Goal: Navigation & Orientation: Find specific page/section

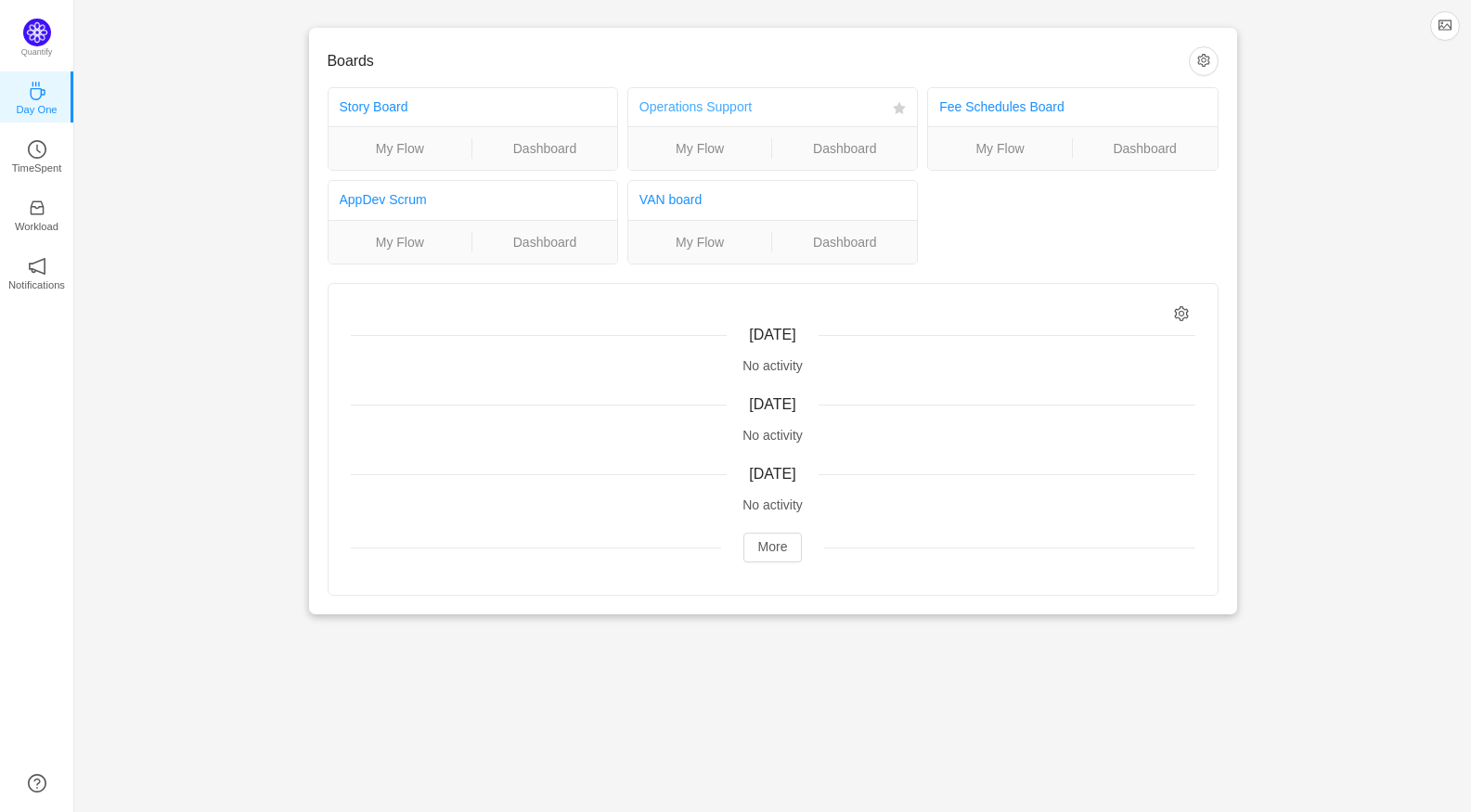
click at [729, 108] on link "Operations Support" at bounding box center [695, 106] width 112 height 15
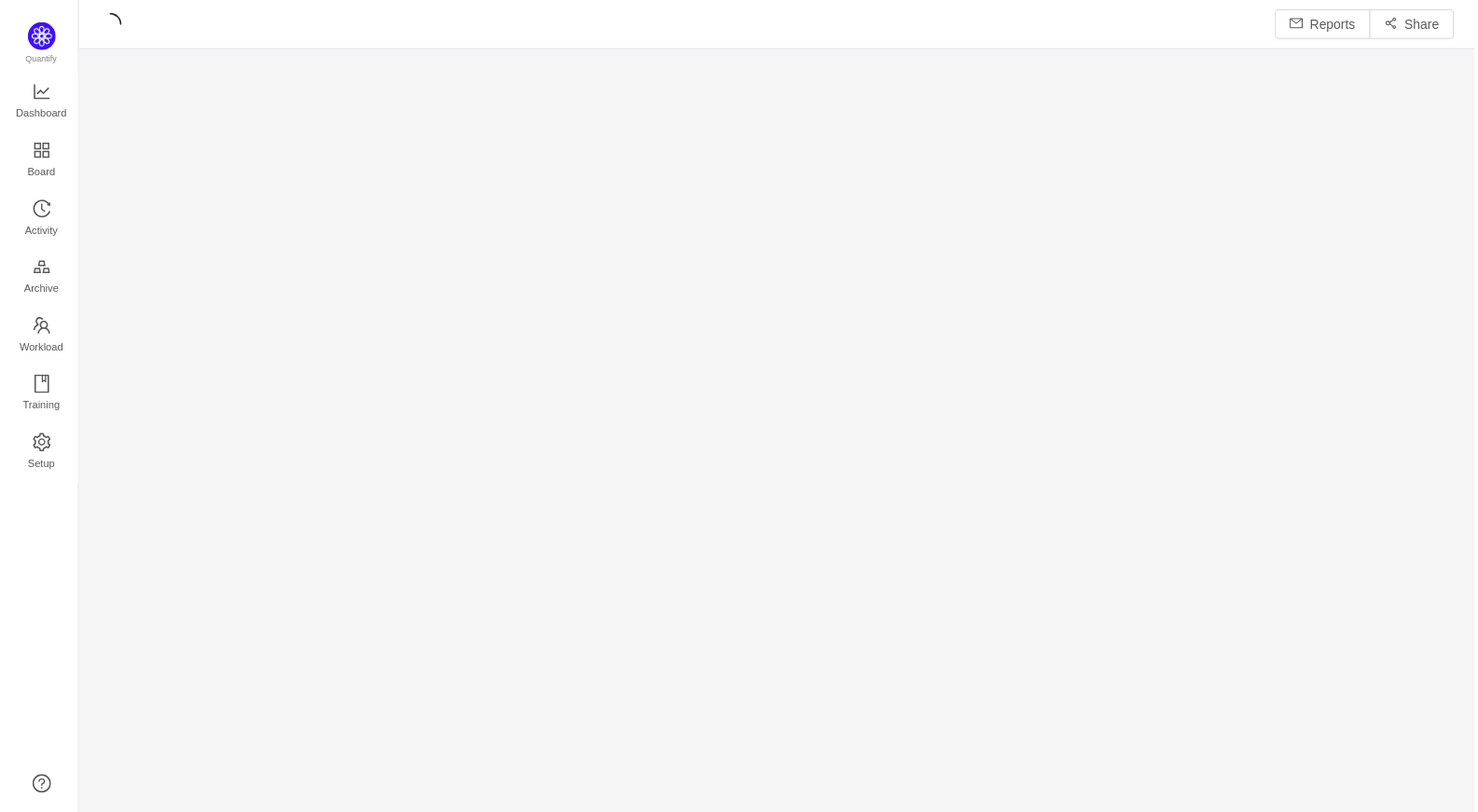
scroll to position [789, 1361]
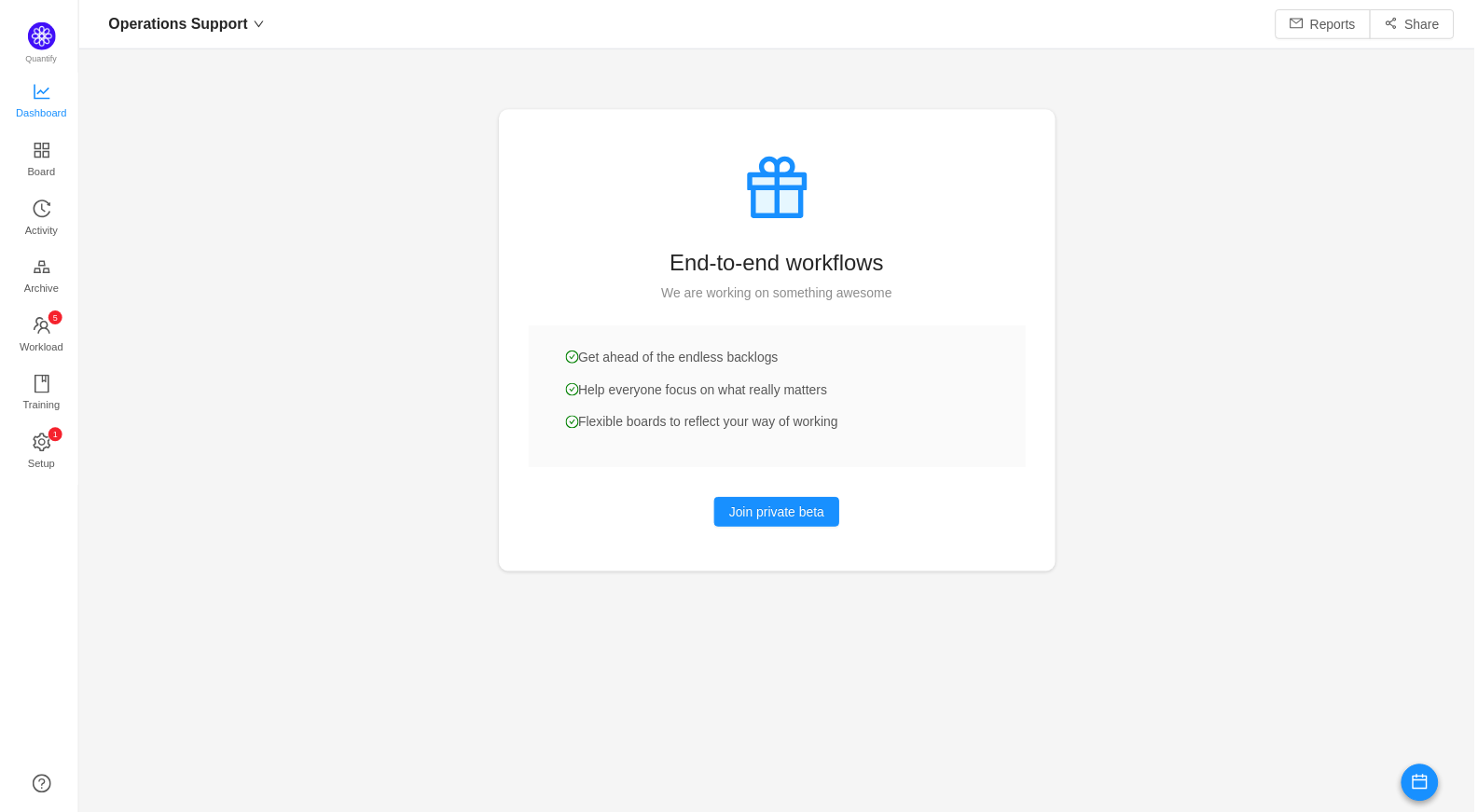
scroll to position [784, 1361]
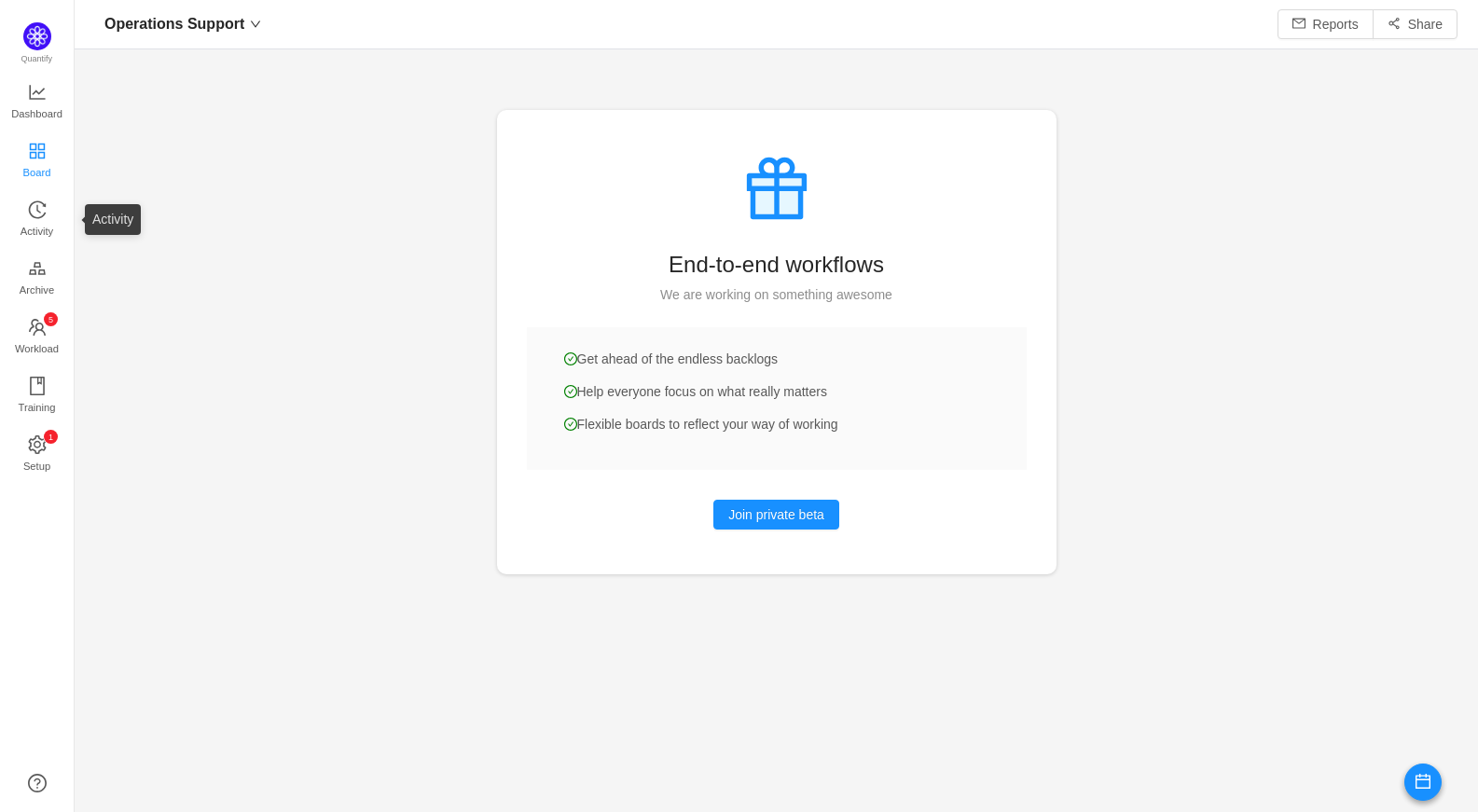
click at [32, 173] on span "Board" at bounding box center [38, 173] width 28 height 38
click at [39, 86] on icon "icon: line-chart" at bounding box center [38, 92] width 19 height 19
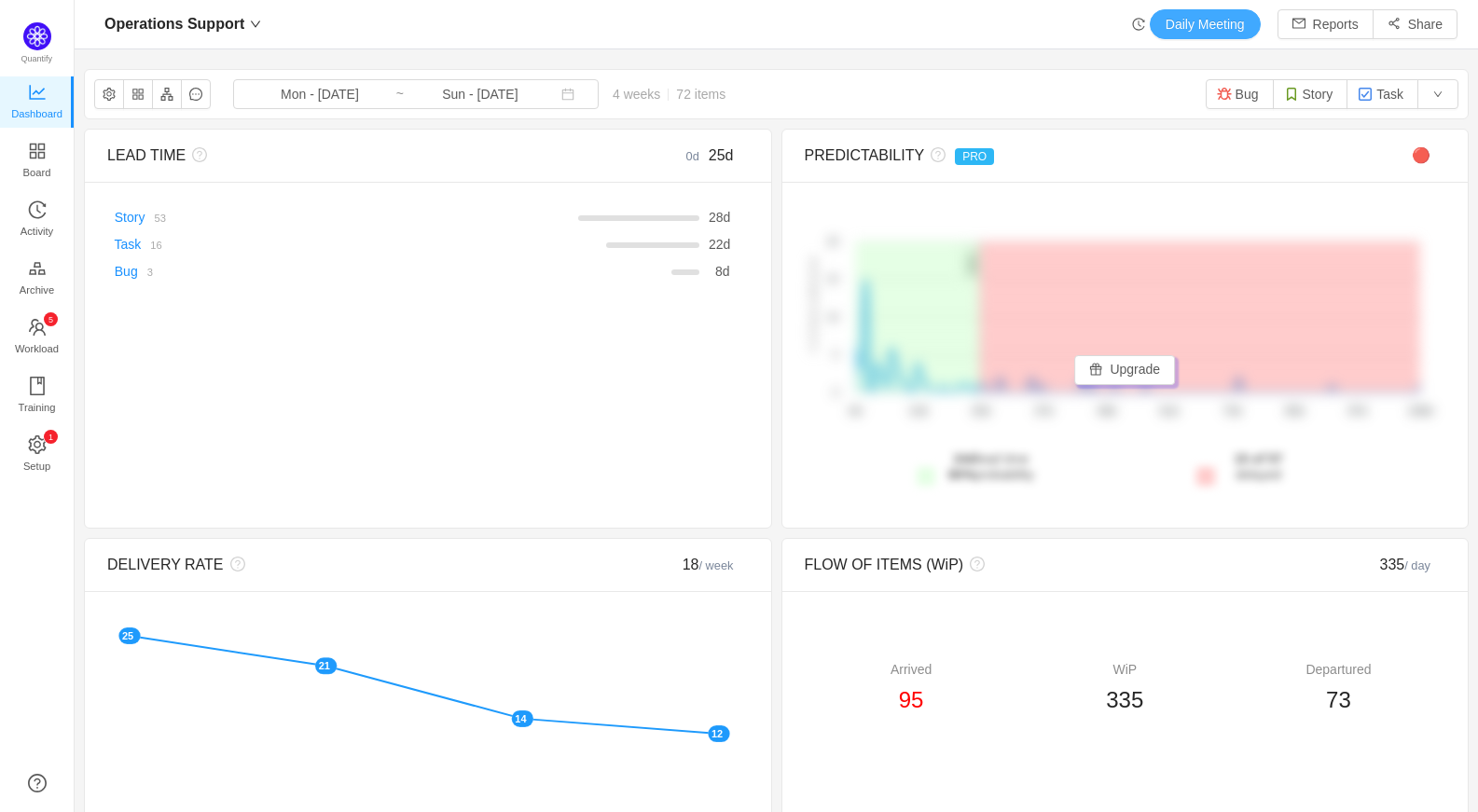
click at [1203, 28] on button "Daily Meeting" at bounding box center [1205, 24] width 111 height 30
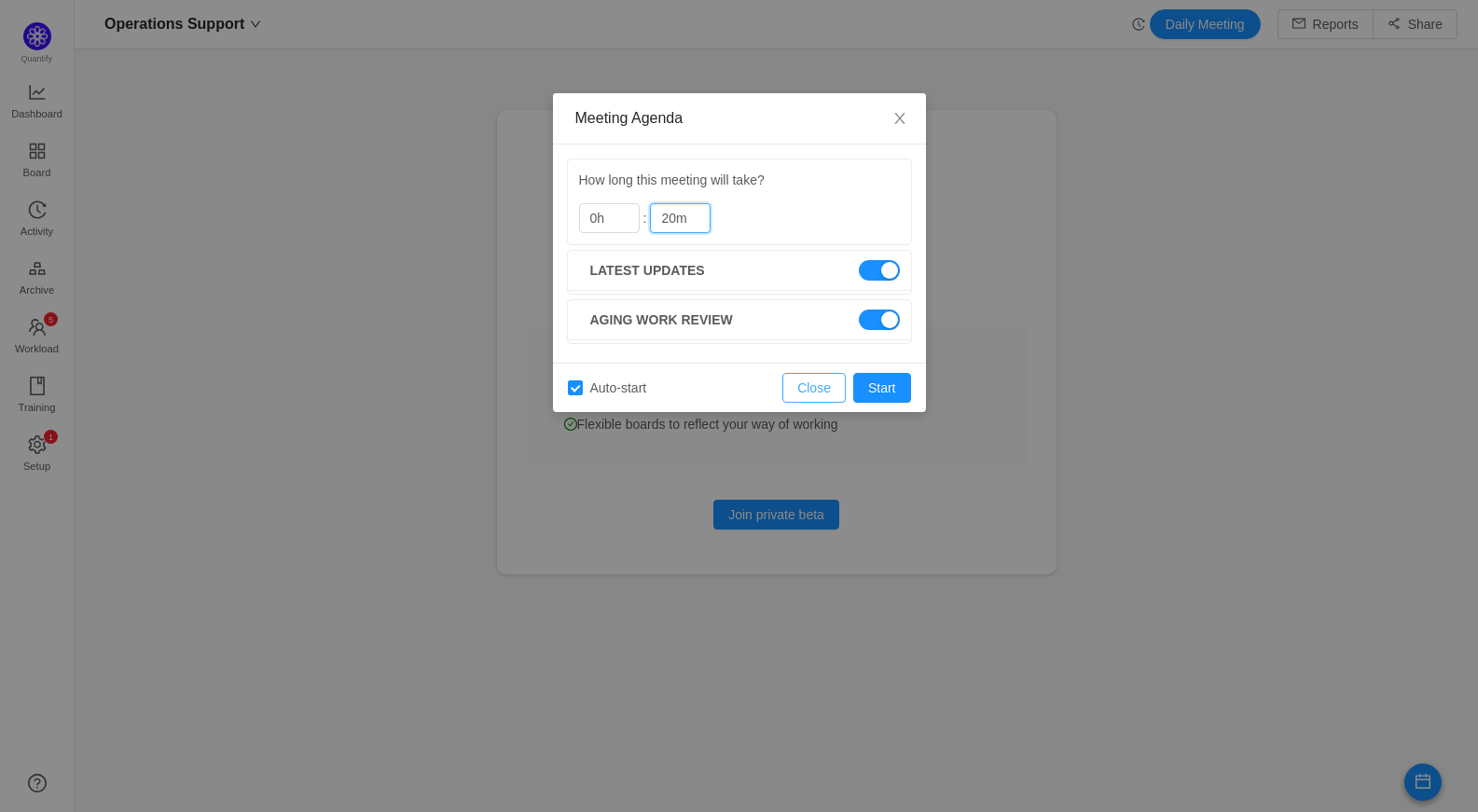
click at [821, 384] on button "Close" at bounding box center [814, 388] width 64 height 30
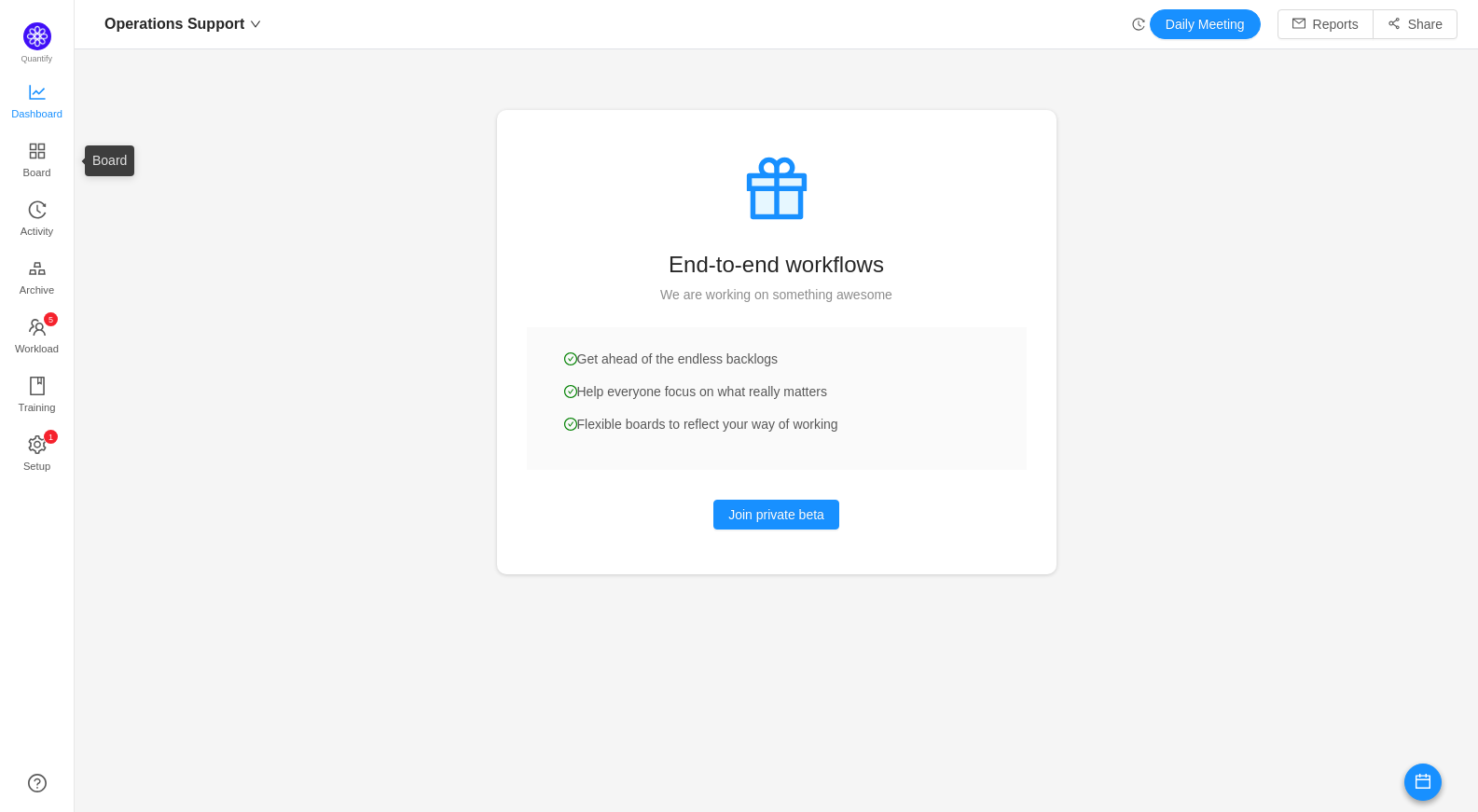
click at [46, 101] on span "Dashboard" at bounding box center [37, 113] width 52 height 38
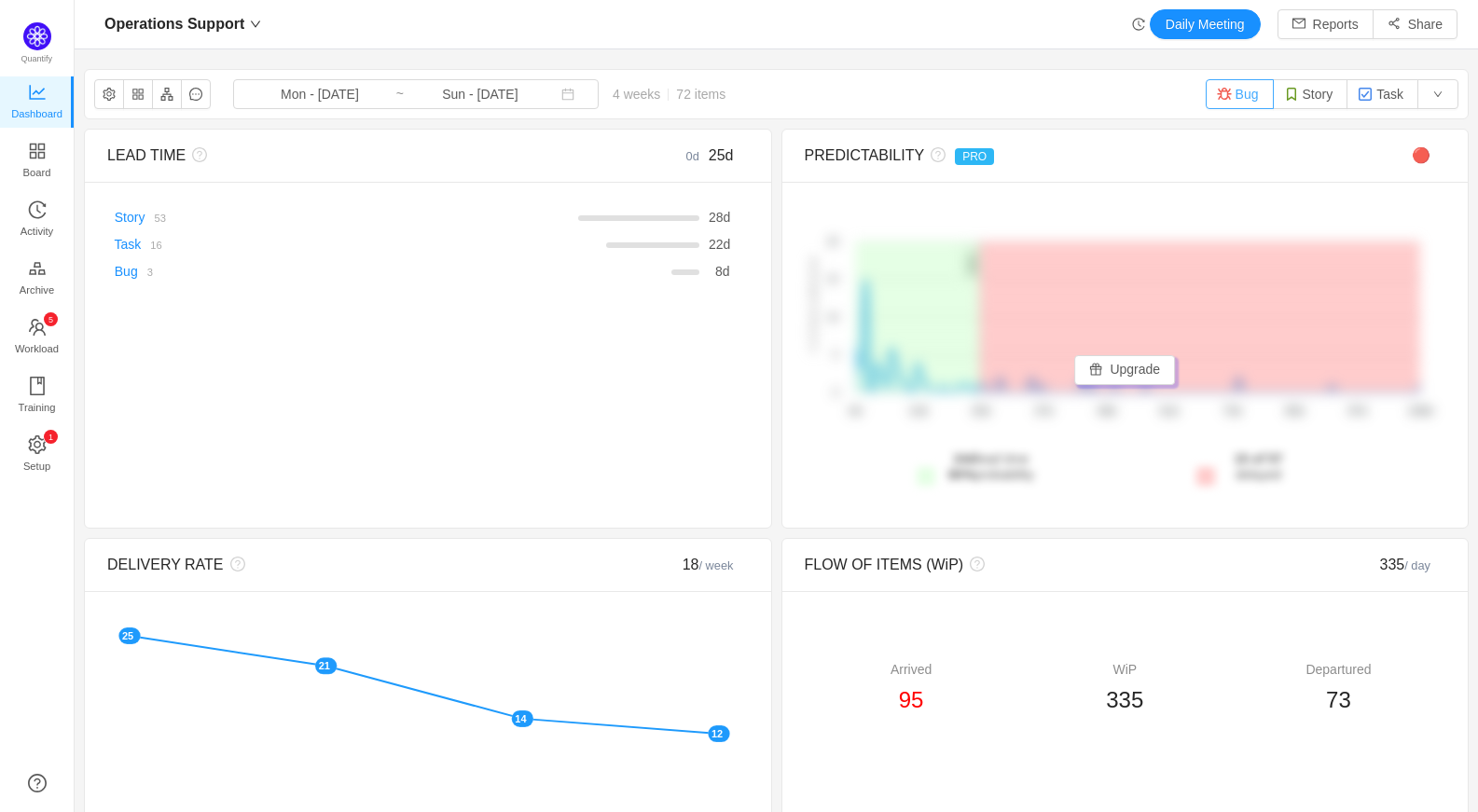
click at [1240, 100] on button "Bug" at bounding box center [1239, 94] width 68 height 30
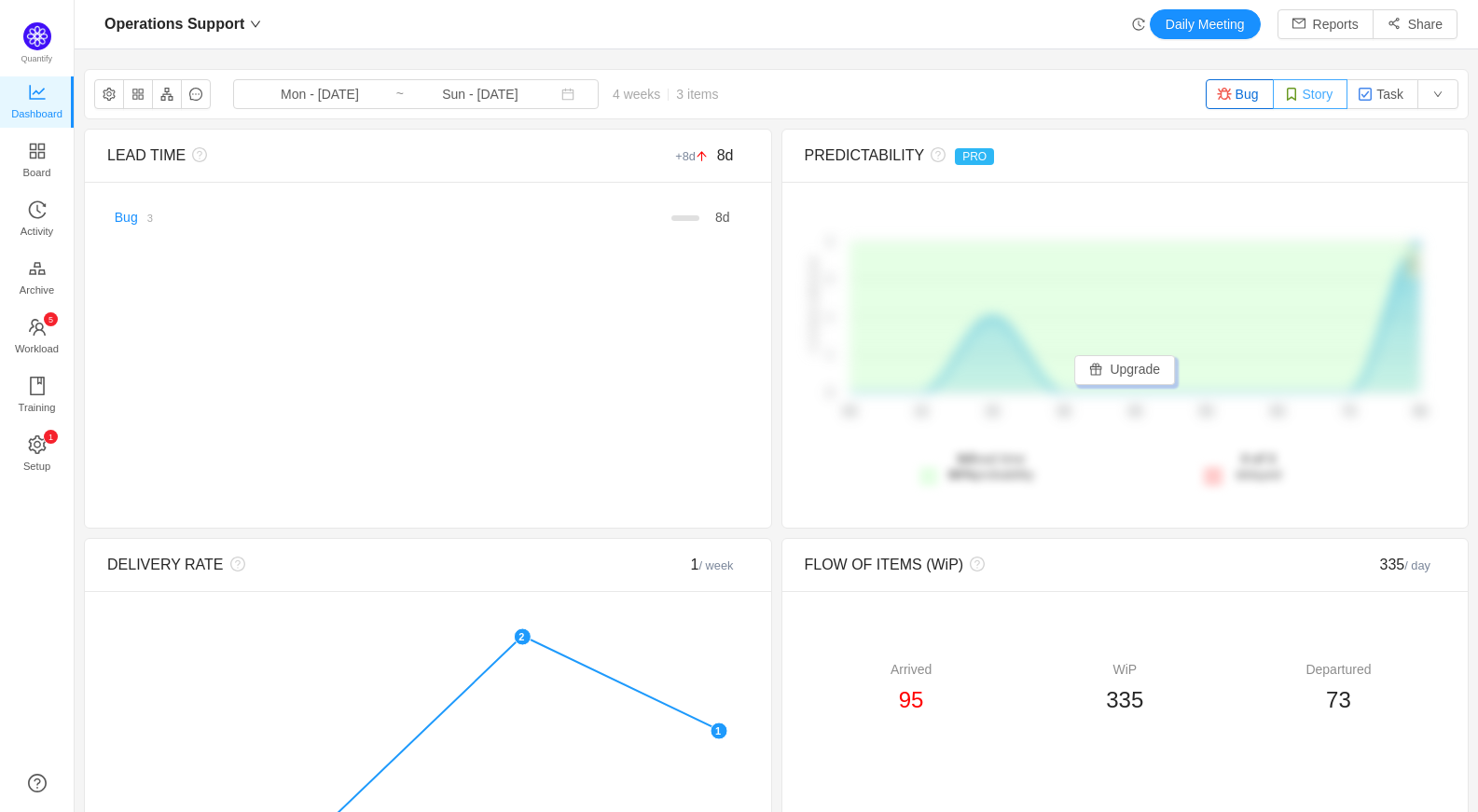
click at [1321, 89] on button "Story" at bounding box center [1310, 94] width 76 height 30
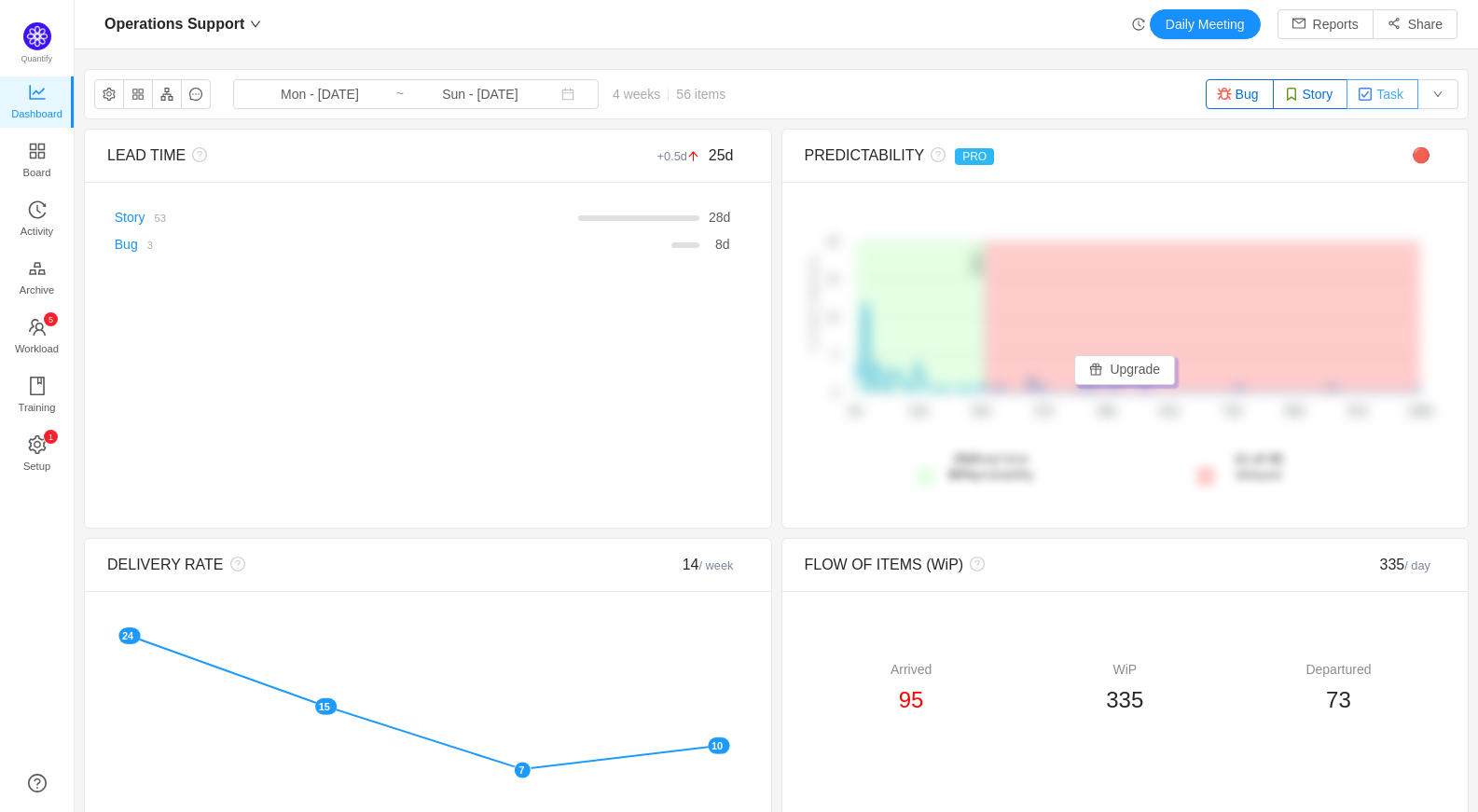
click at [1367, 102] on button "Task" at bounding box center [1381, 94] width 72 height 30
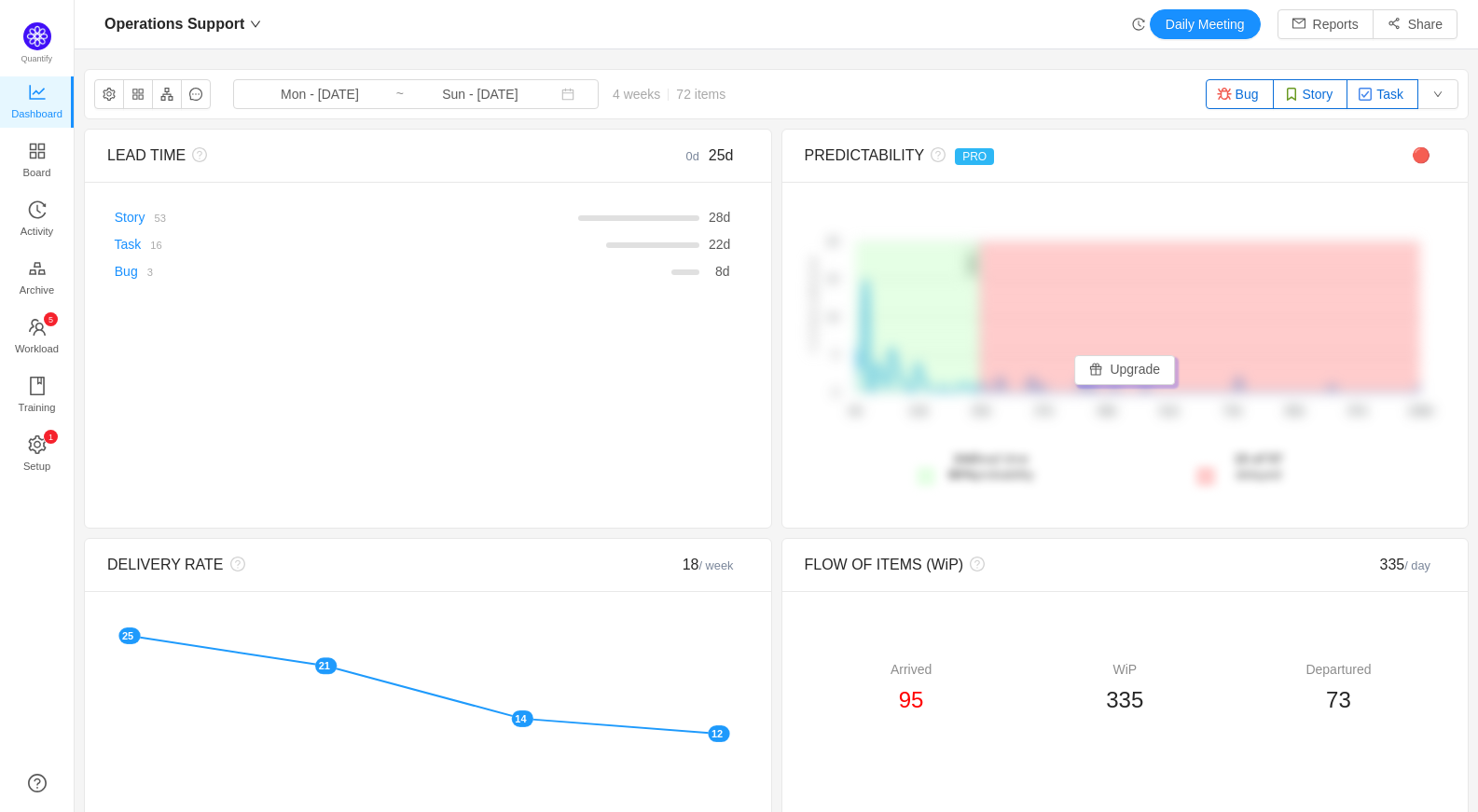
click at [1228, 92] on button "Bug" at bounding box center [1239, 94] width 68 height 30
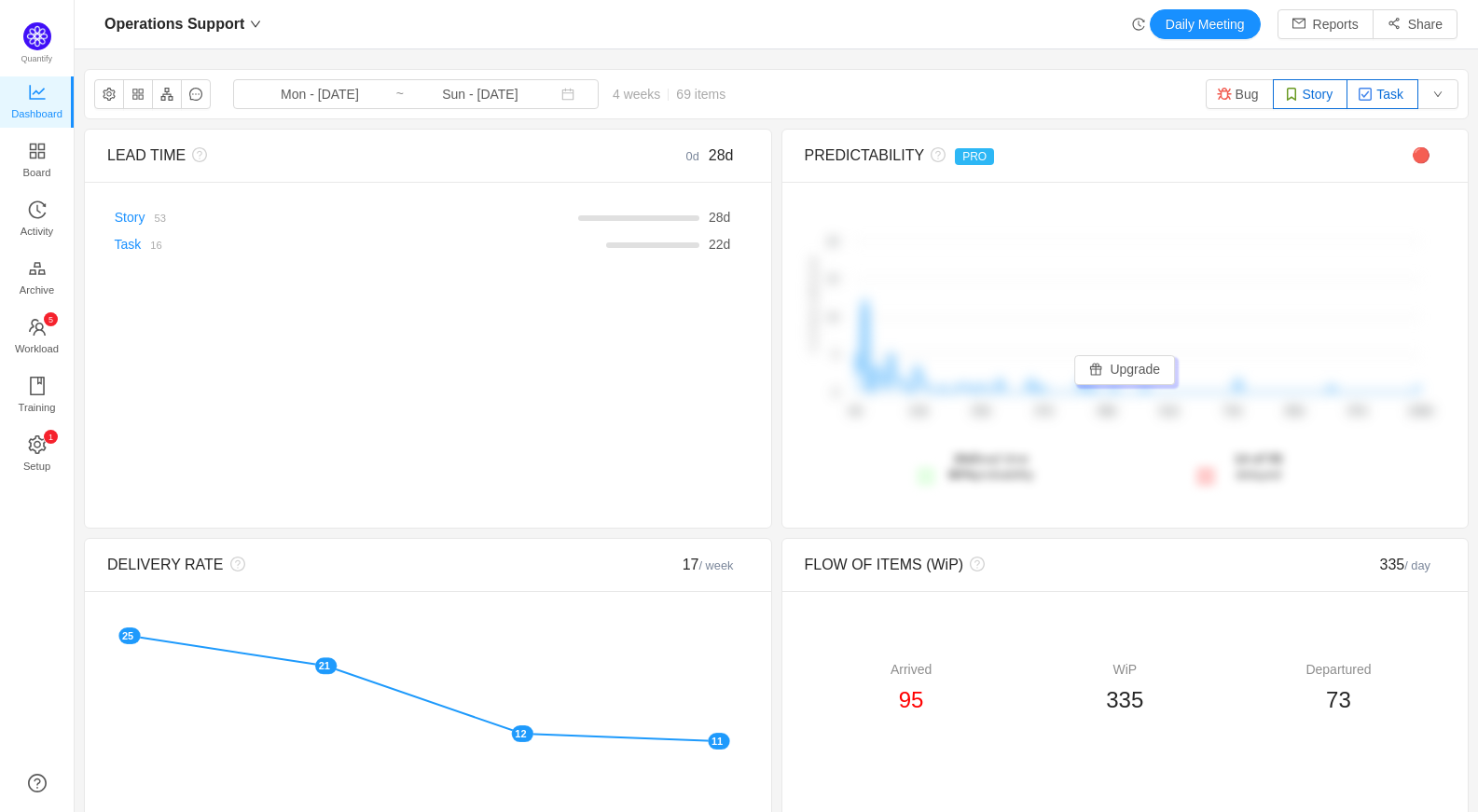
click at [1293, 104] on button "Story" at bounding box center [1310, 94] width 76 height 30
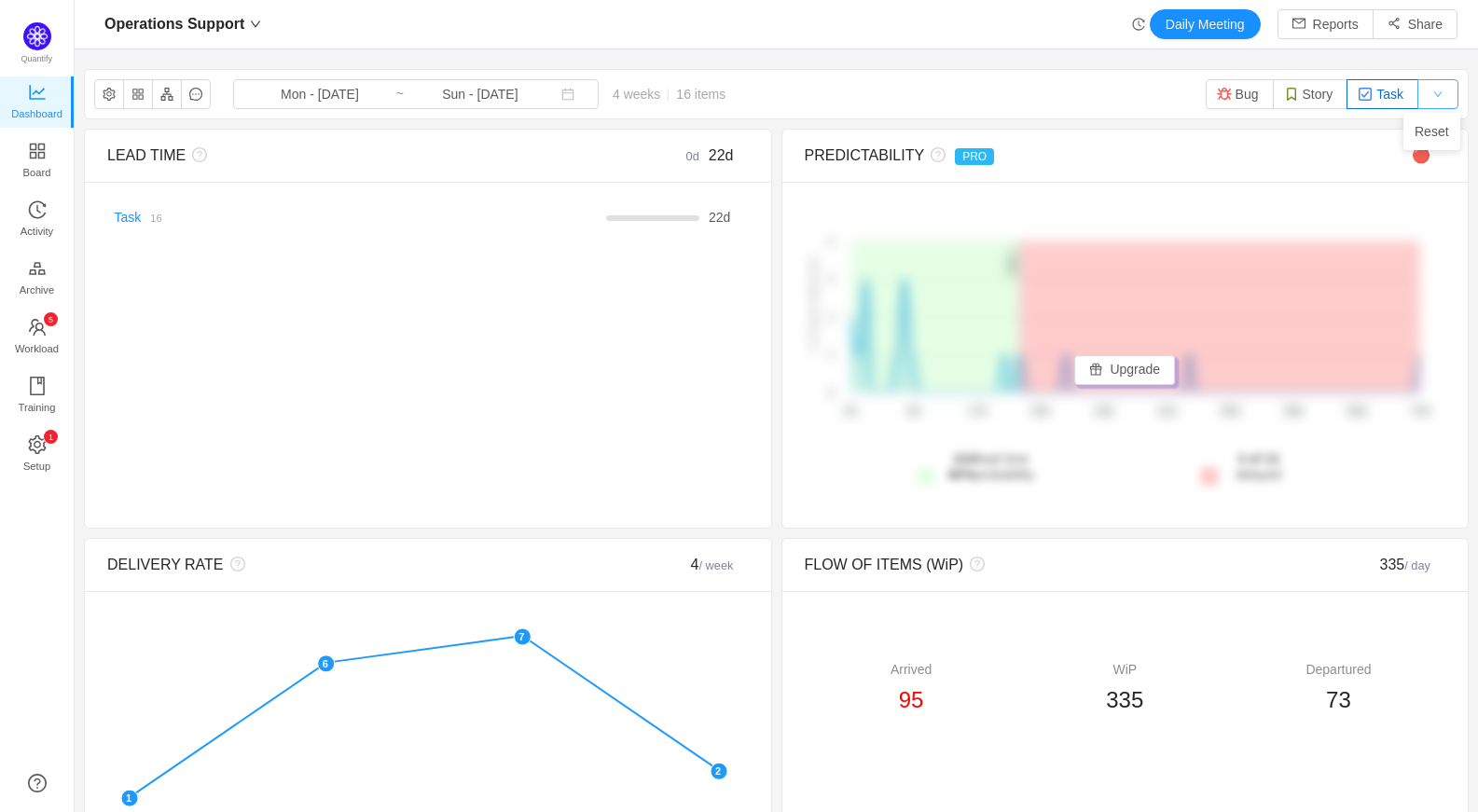
click at [1434, 95] on button "button" at bounding box center [1438, 94] width 41 height 30
click at [1436, 122] on li "Reset" at bounding box center [1431, 131] width 57 height 30
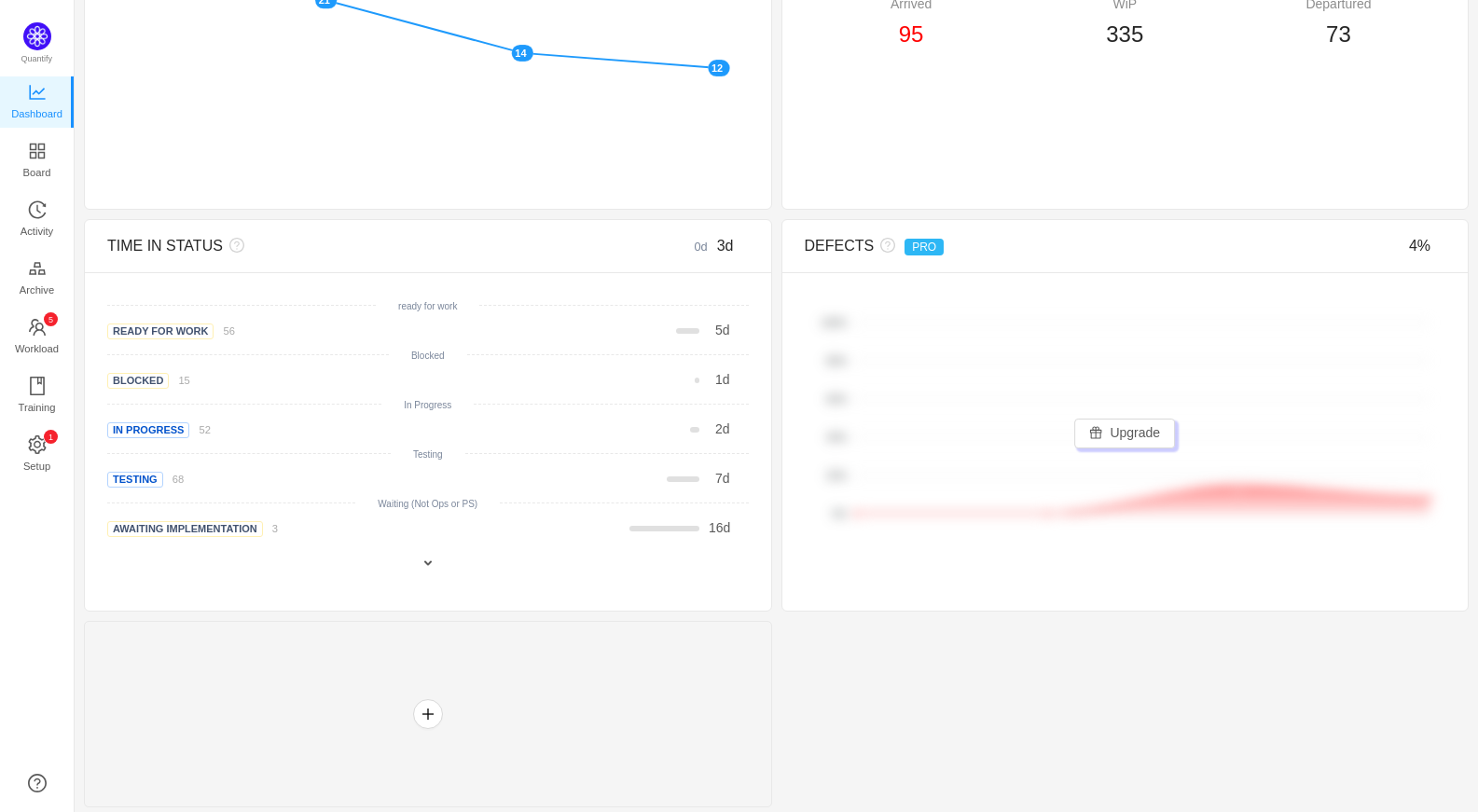
scroll to position [670, 0]
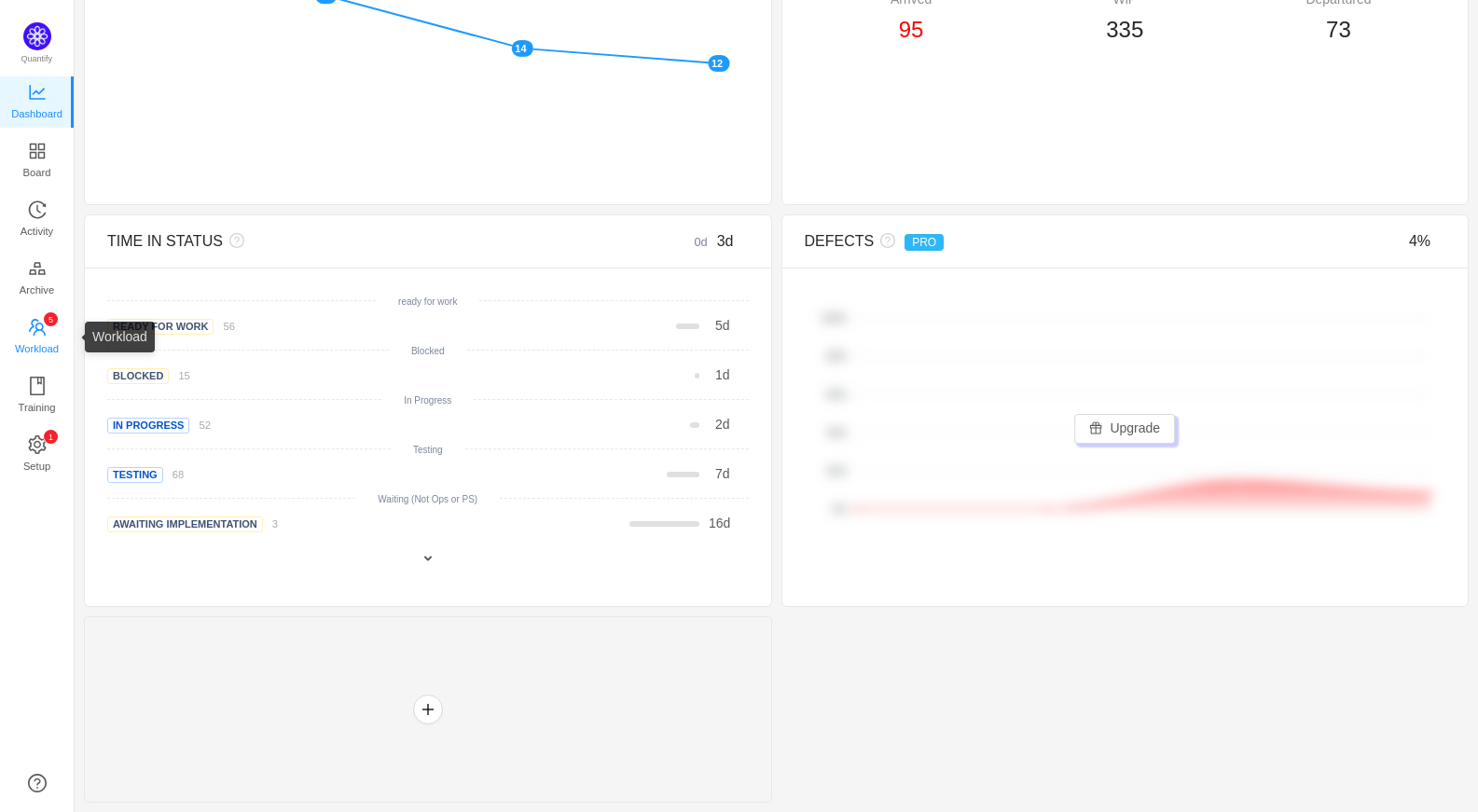
click at [38, 329] on icon "icon: team" at bounding box center [38, 327] width 17 height 17
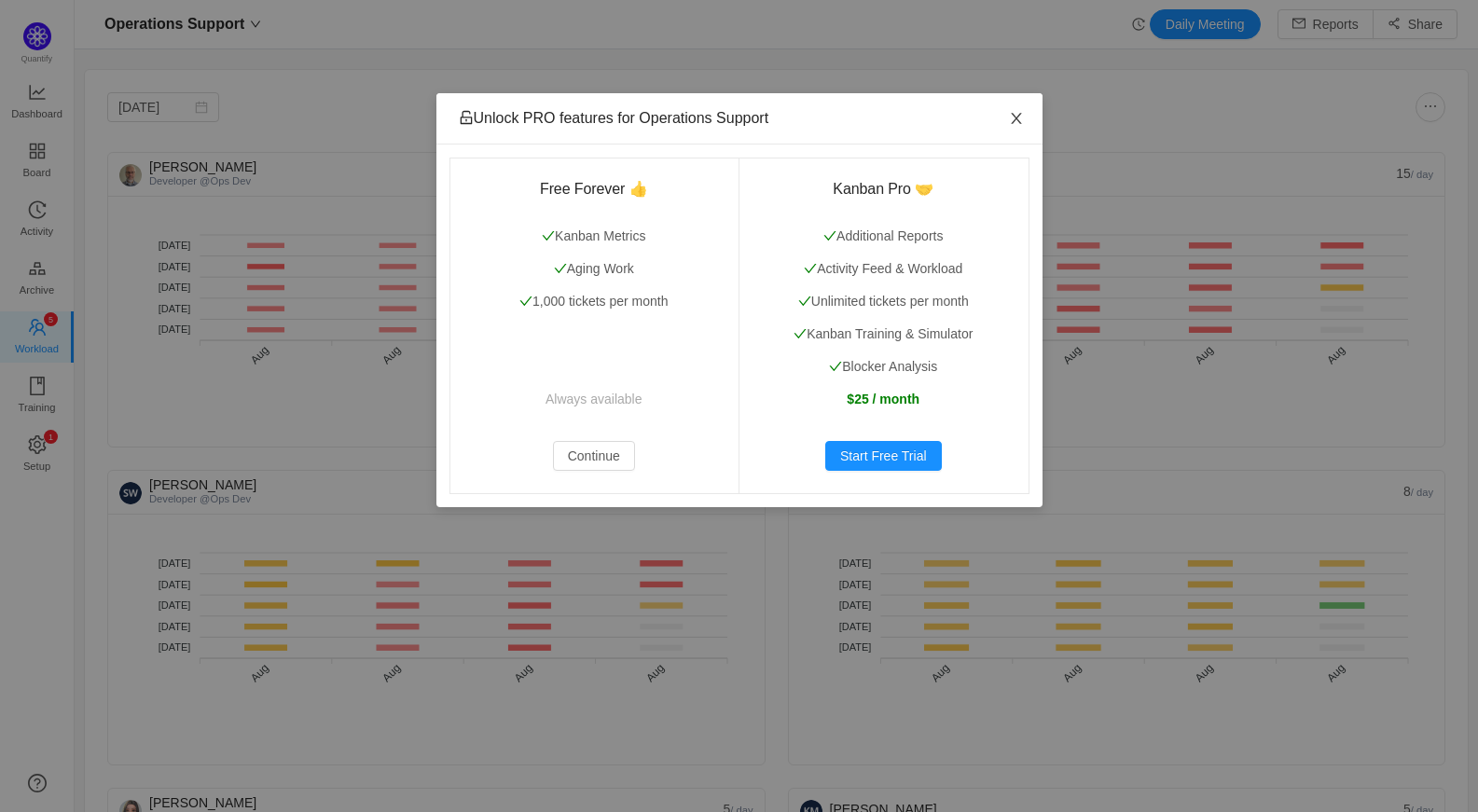
click at [1020, 115] on icon "icon: close" at bounding box center [1017, 118] width 15 height 15
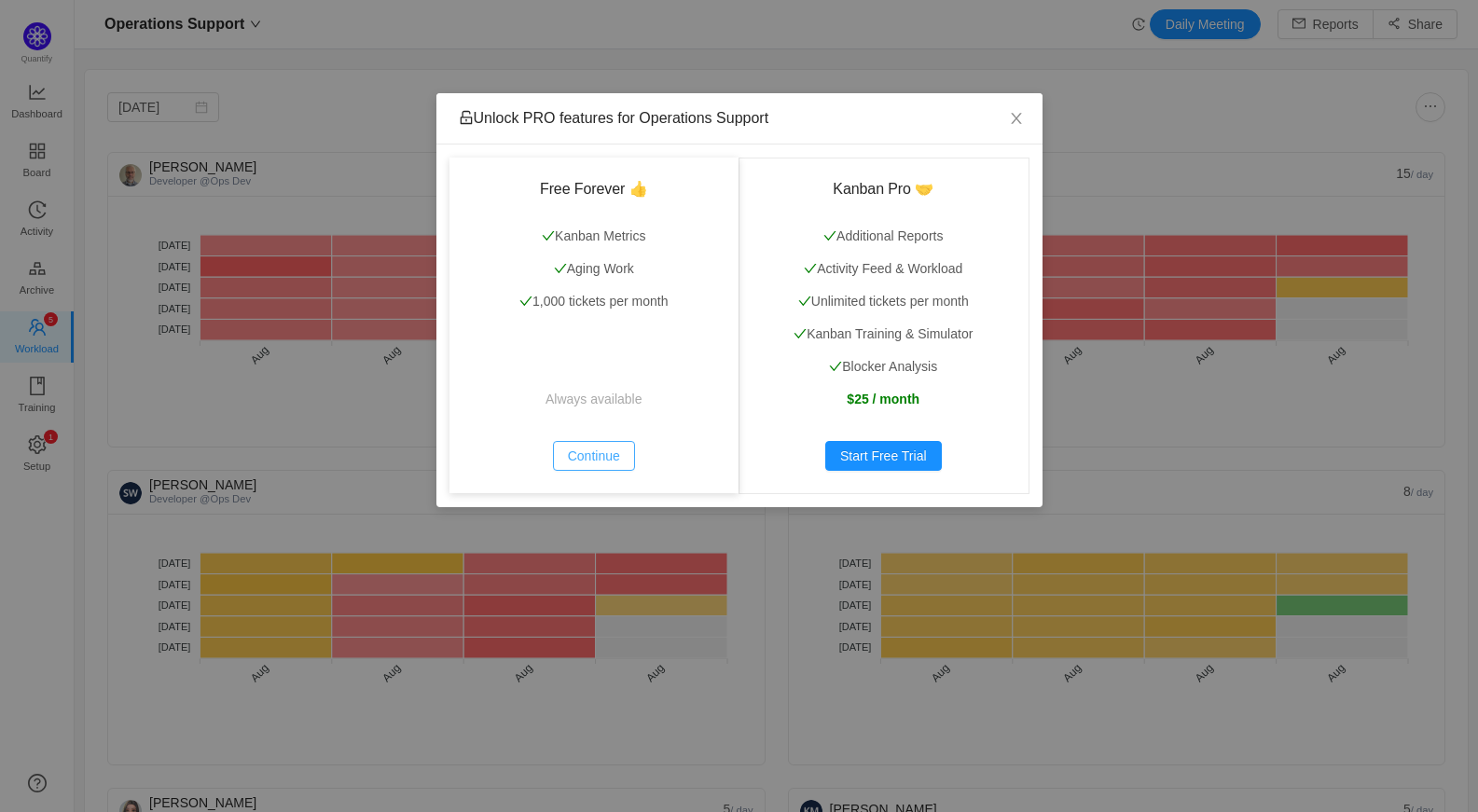
click at [581, 453] on button "Continue" at bounding box center [593, 456] width 82 height 30
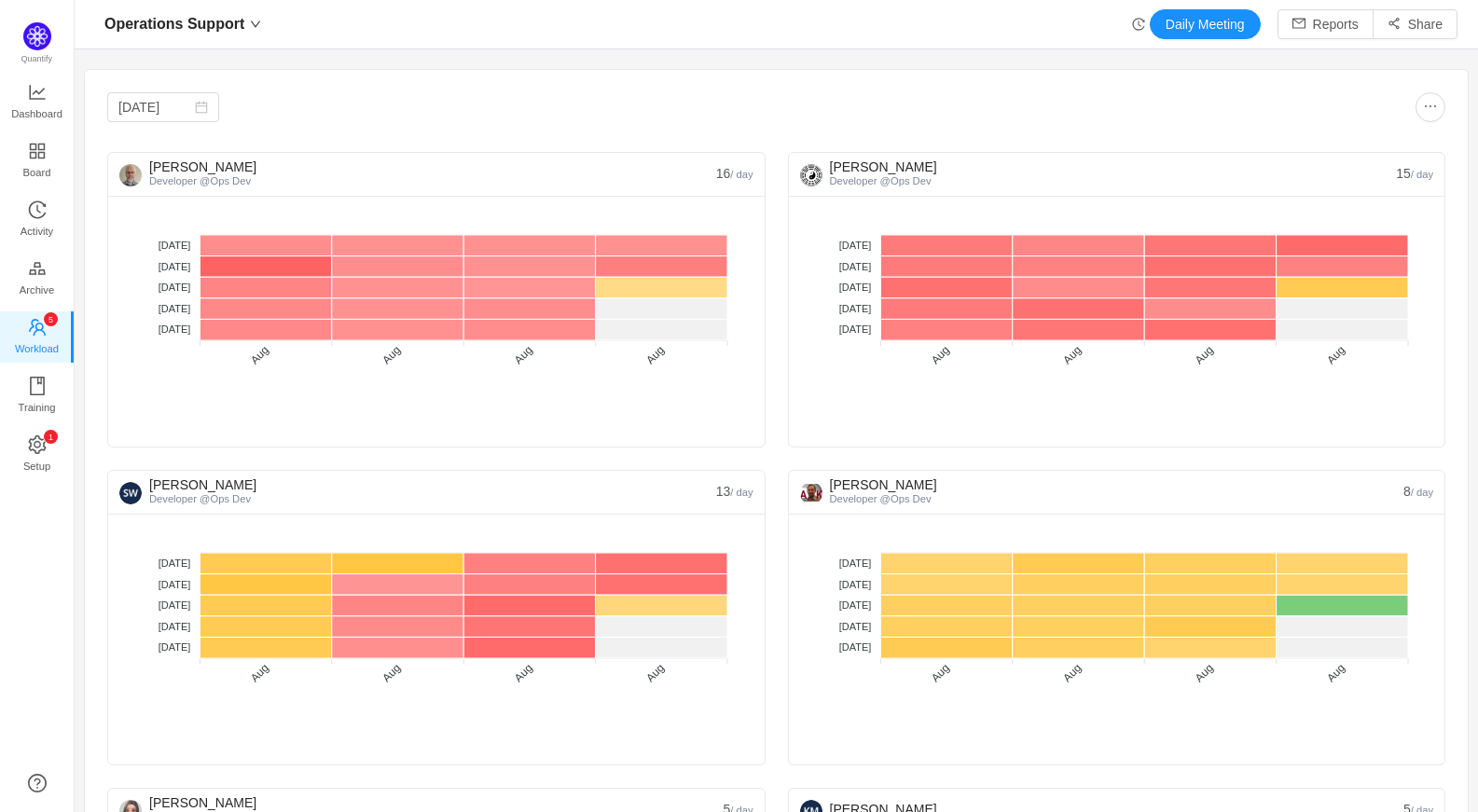
scroll to position [93, 0]
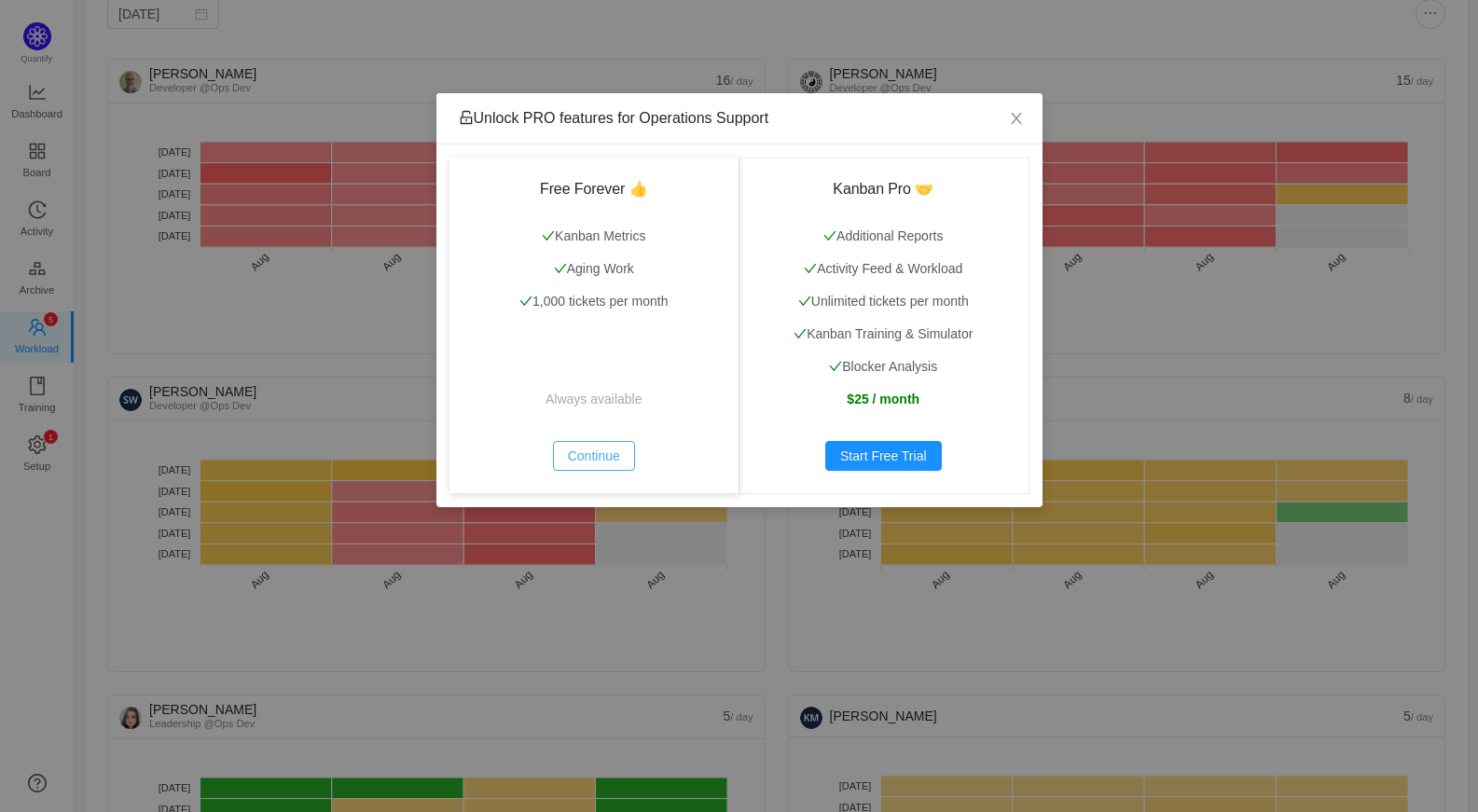
click at [601, 462] on button "Continue" at bounding box center [593, 456] width 82 height 30
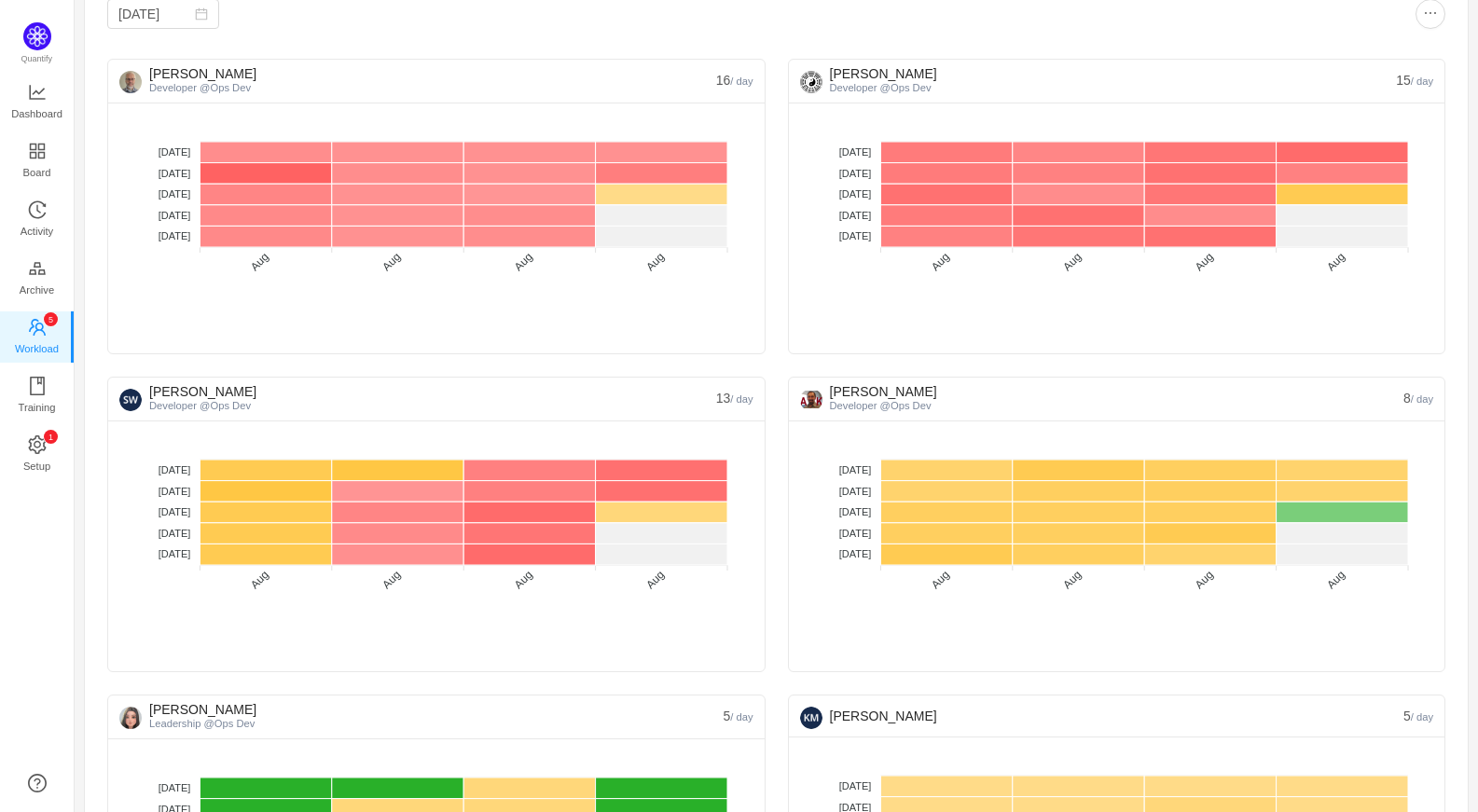
scroll to position [0, 0]
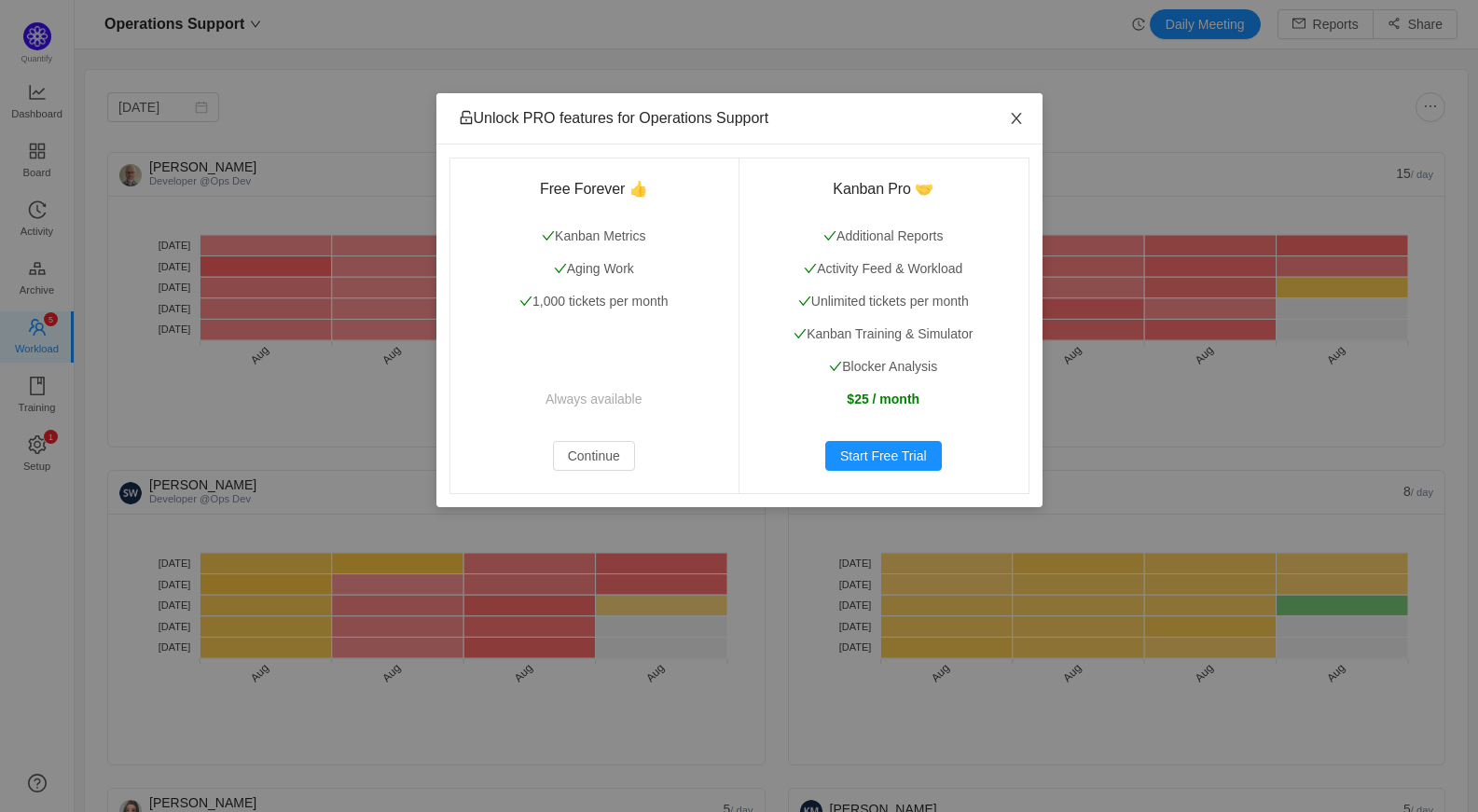
click at [1010, 117] on icon "icon: close" at bounding box center [1017, 118] width 15 height 15
click at [1018, 117] on icon "icon: close" at bounding box center [1016, 118] width 10 height 11
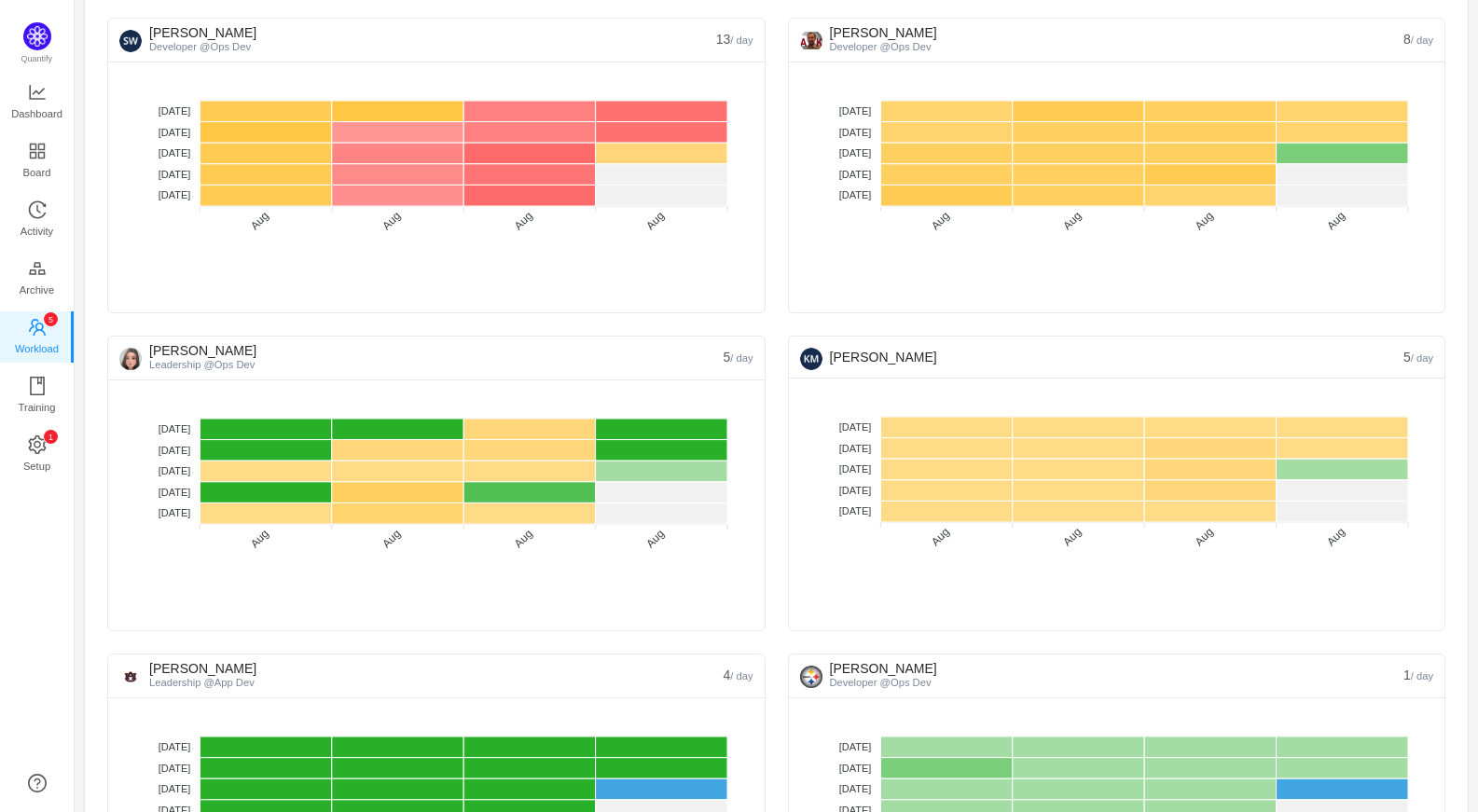
scroll to position [466, 0]
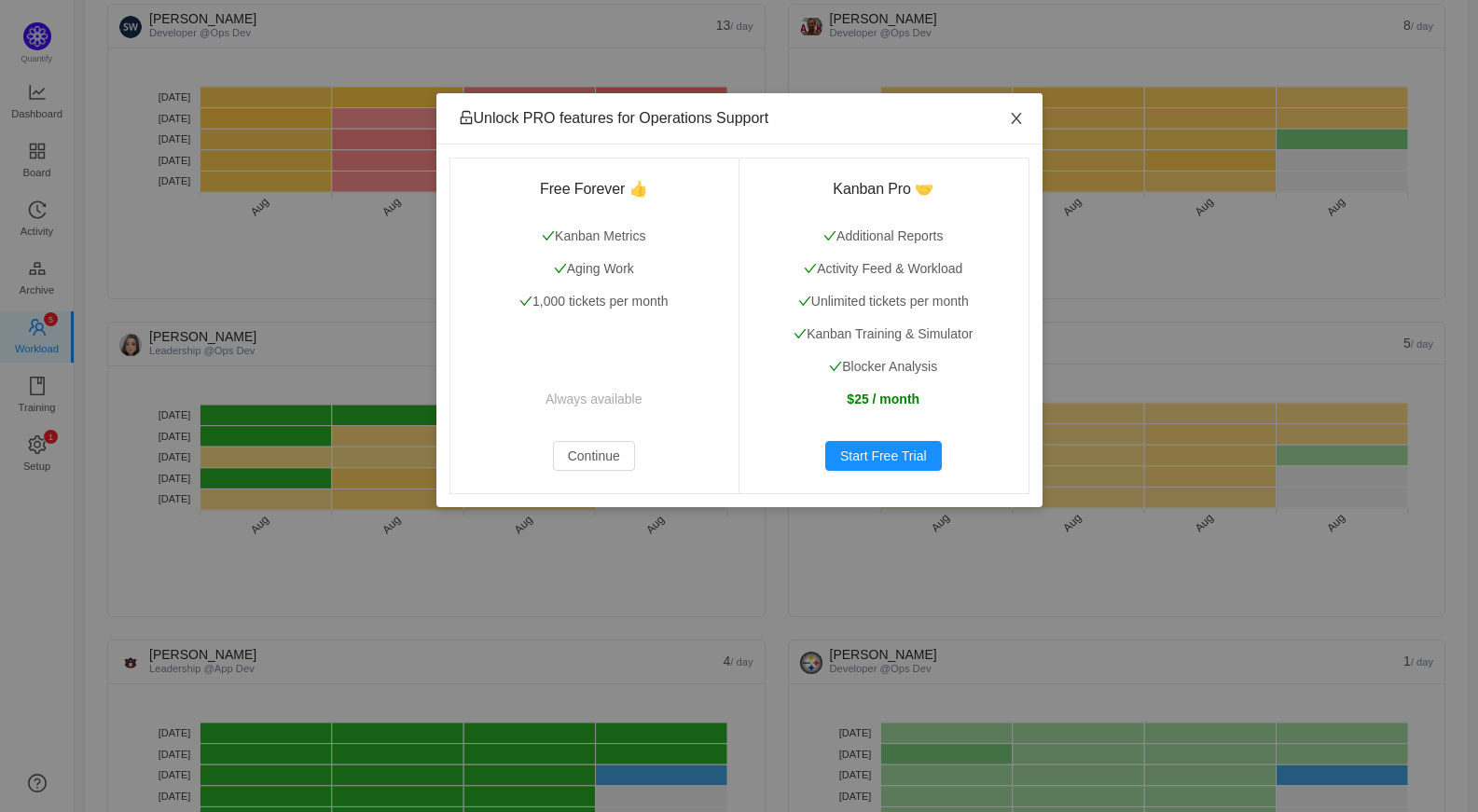
click at [1020, 115] on icon "icon: close" at bounding box center [1017, 118] width 15 height 15
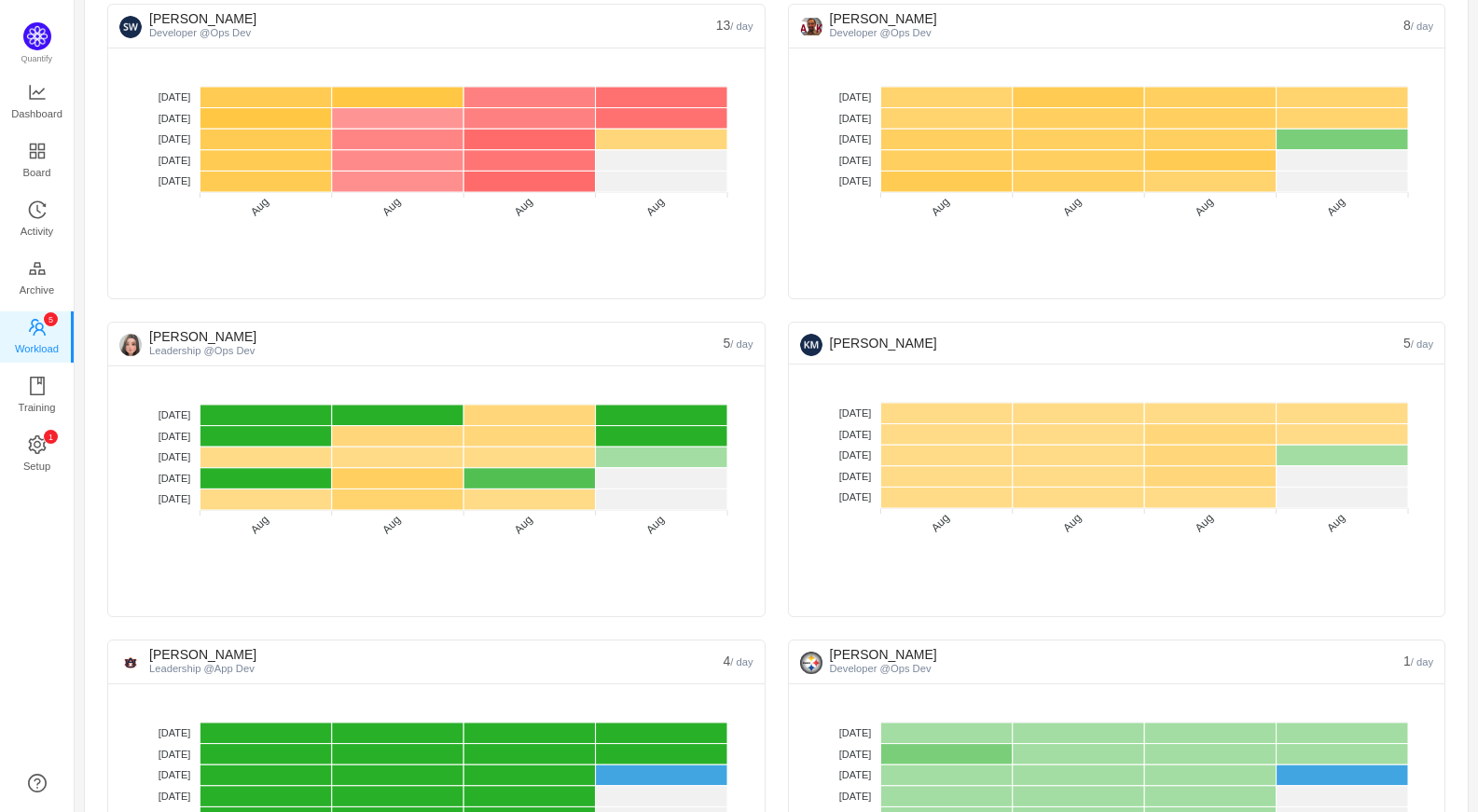
scroll to position [559, 0]
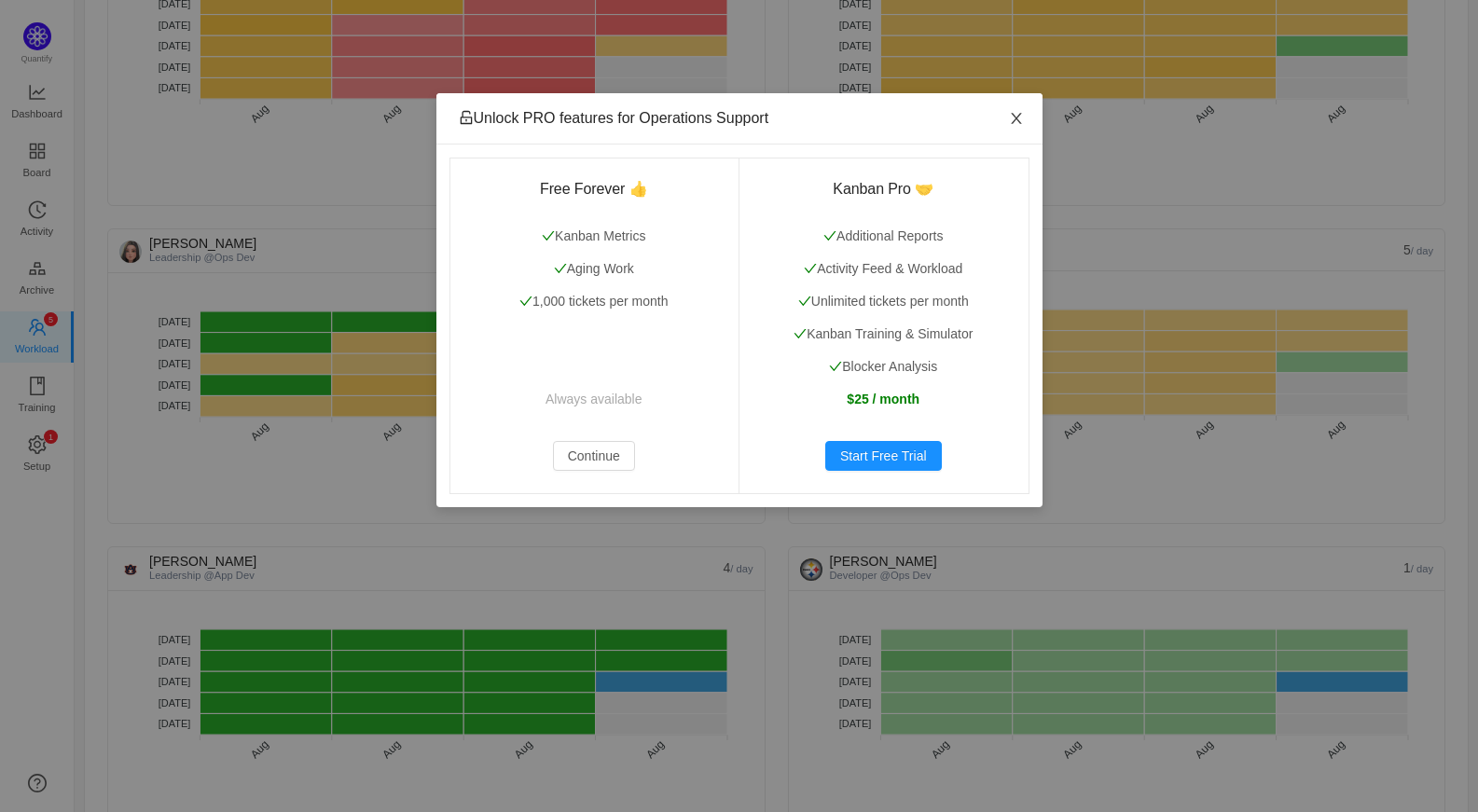
click at [1016, 118] on icon "icon: close" at bounding box center [1016, 118] width 10 height 11
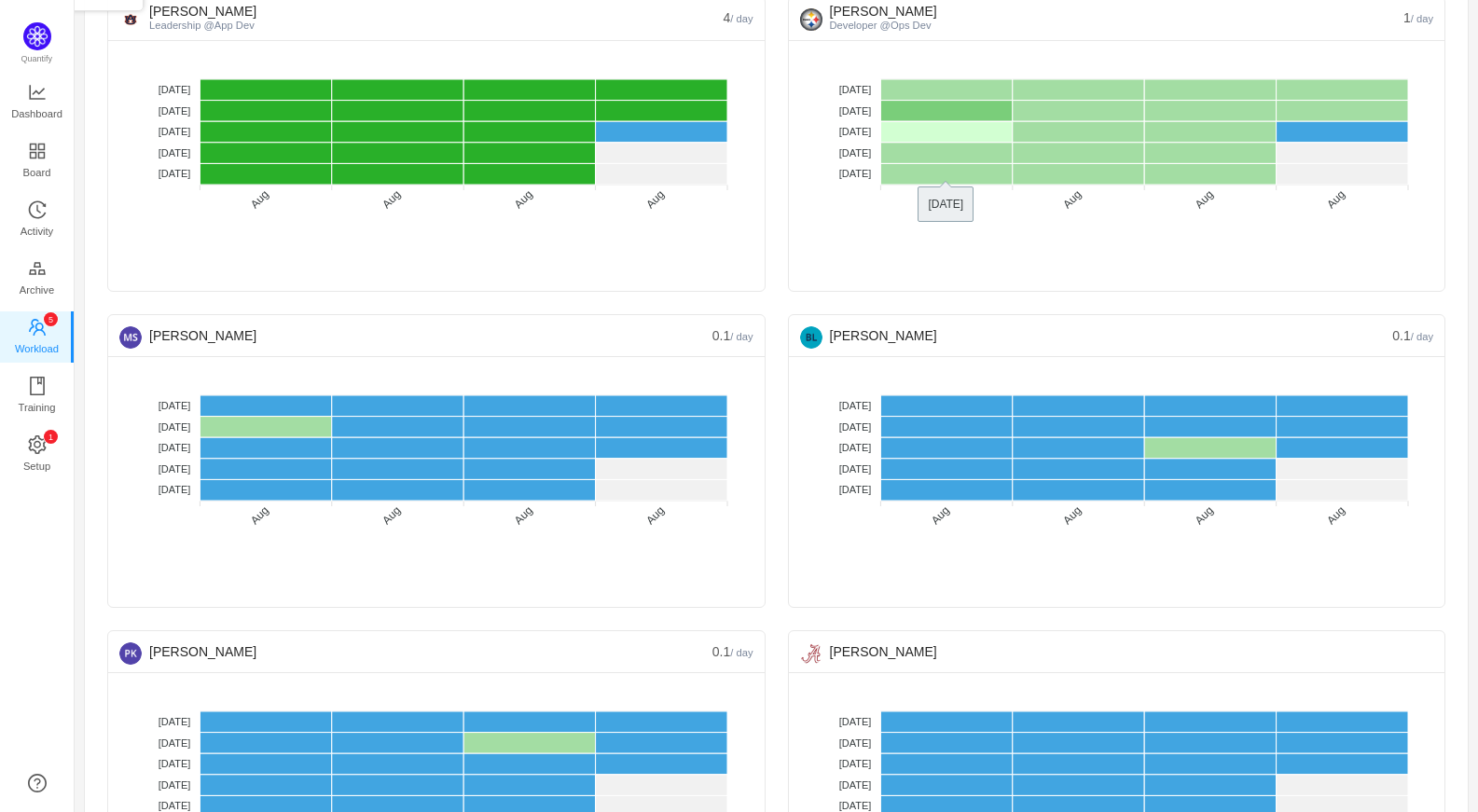
scroll to position [1119, 0]
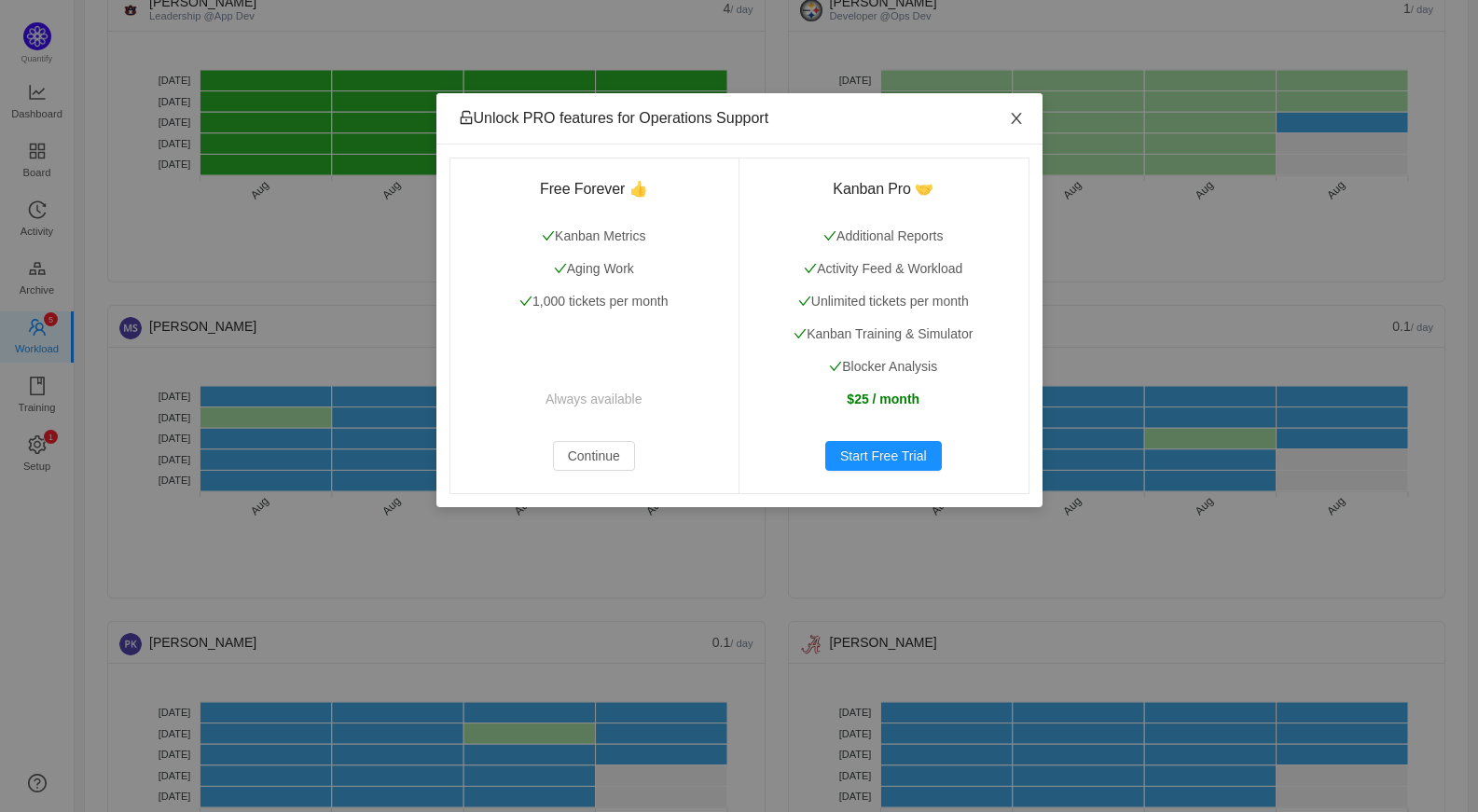
click at [1011, 125] on icon "icon: close" at bounding box center [1017, 118] width 15 height 15
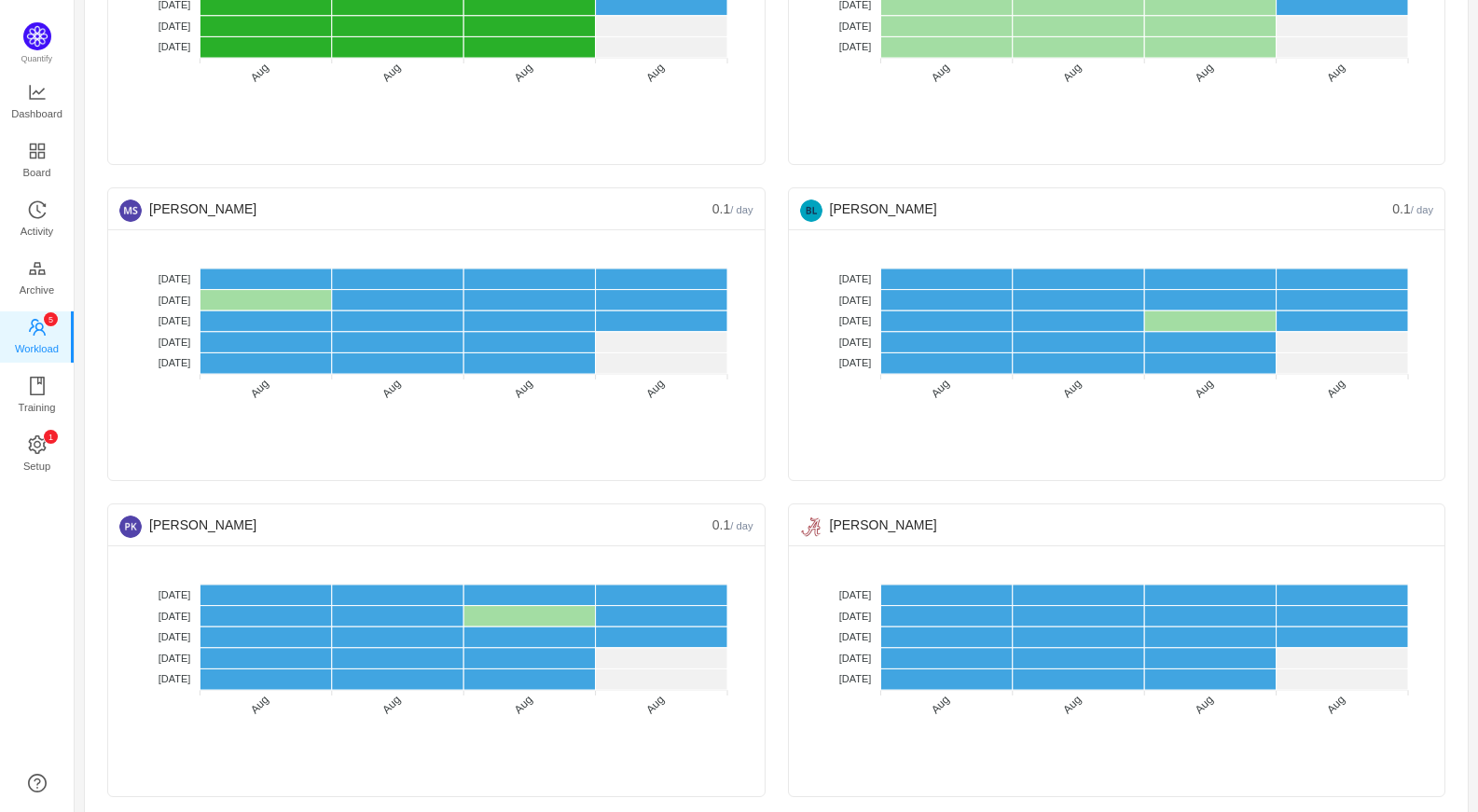
scroll to position [1305, 0]
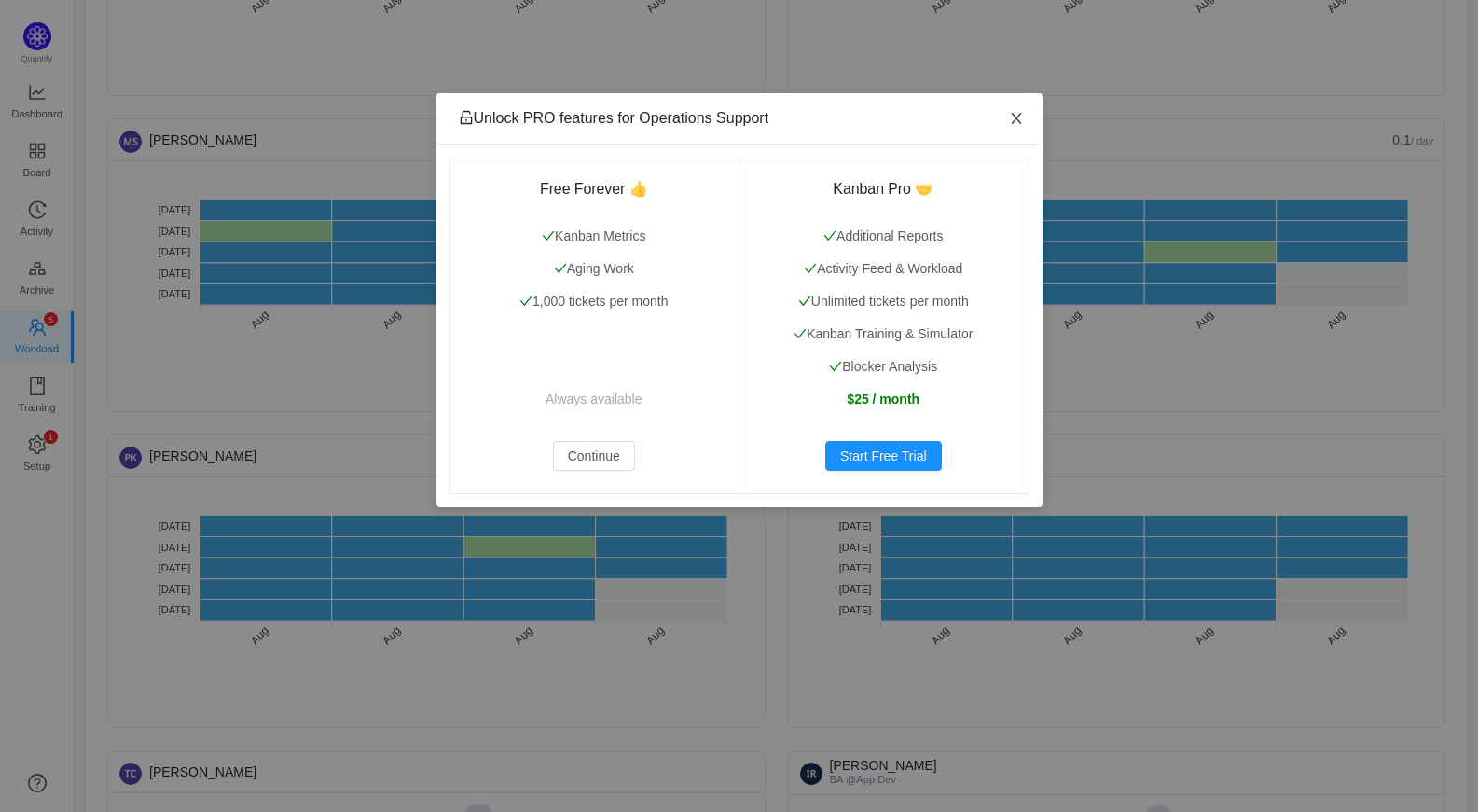
click at [1016, 116] on icon "icon: close" at bounding box center [1017, 118] width 15 height 15
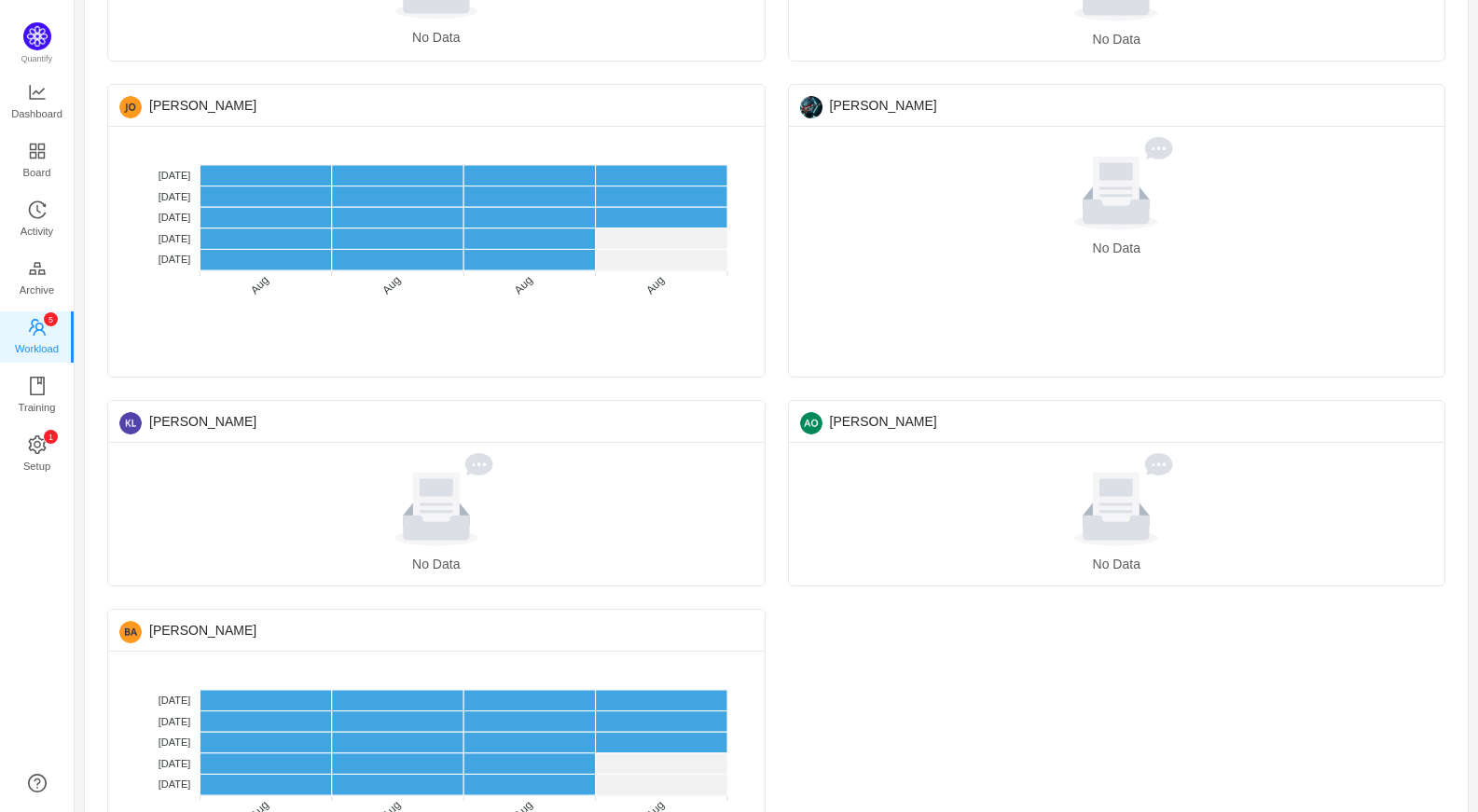
scroll to position [2237, 0]
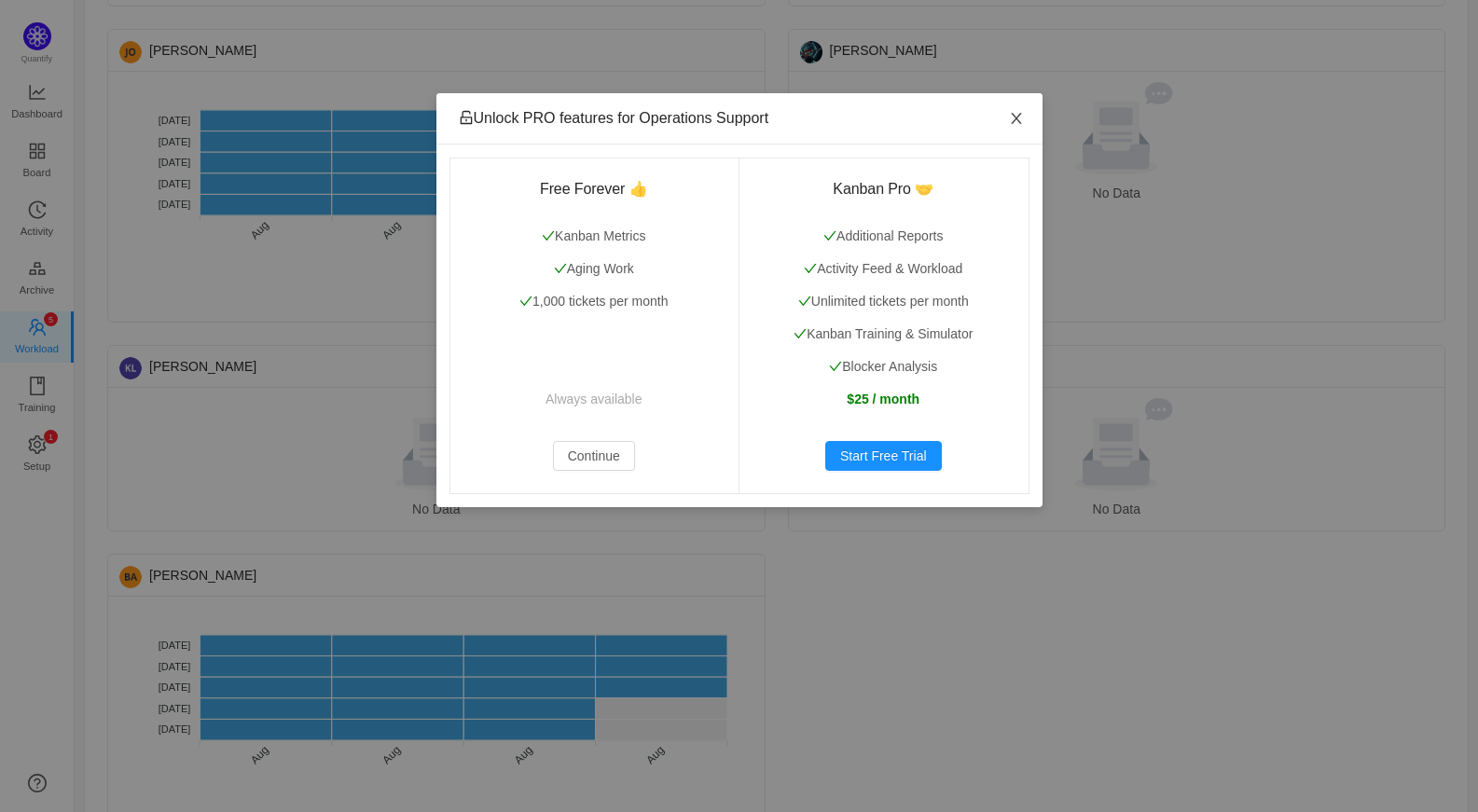
click at [1010, 114] on icon "icon: close" at bounding box center [1017, 118] width 15 height 15
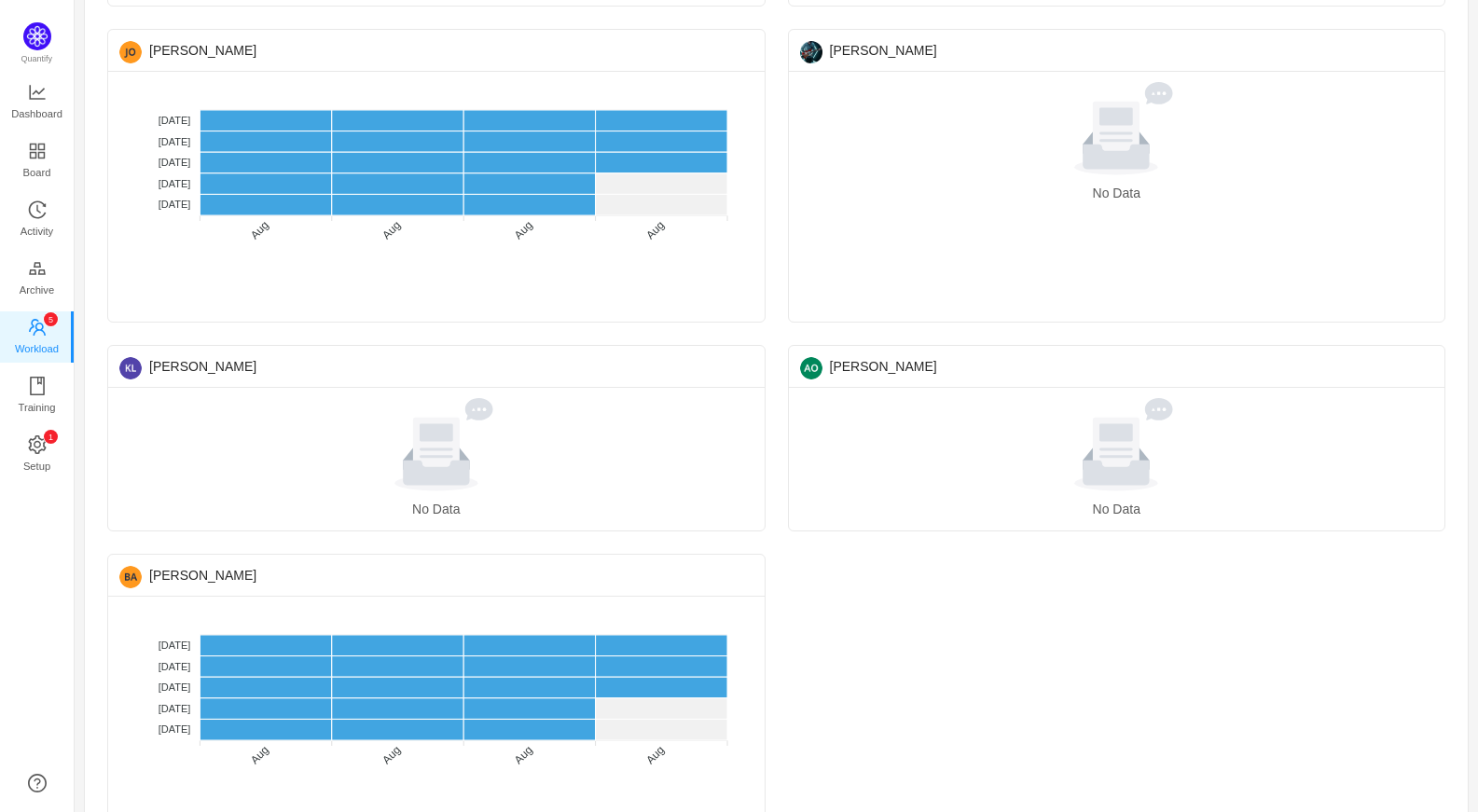
click at [477, 467] on icon at bounding box center [436, 444] width 172 height 93
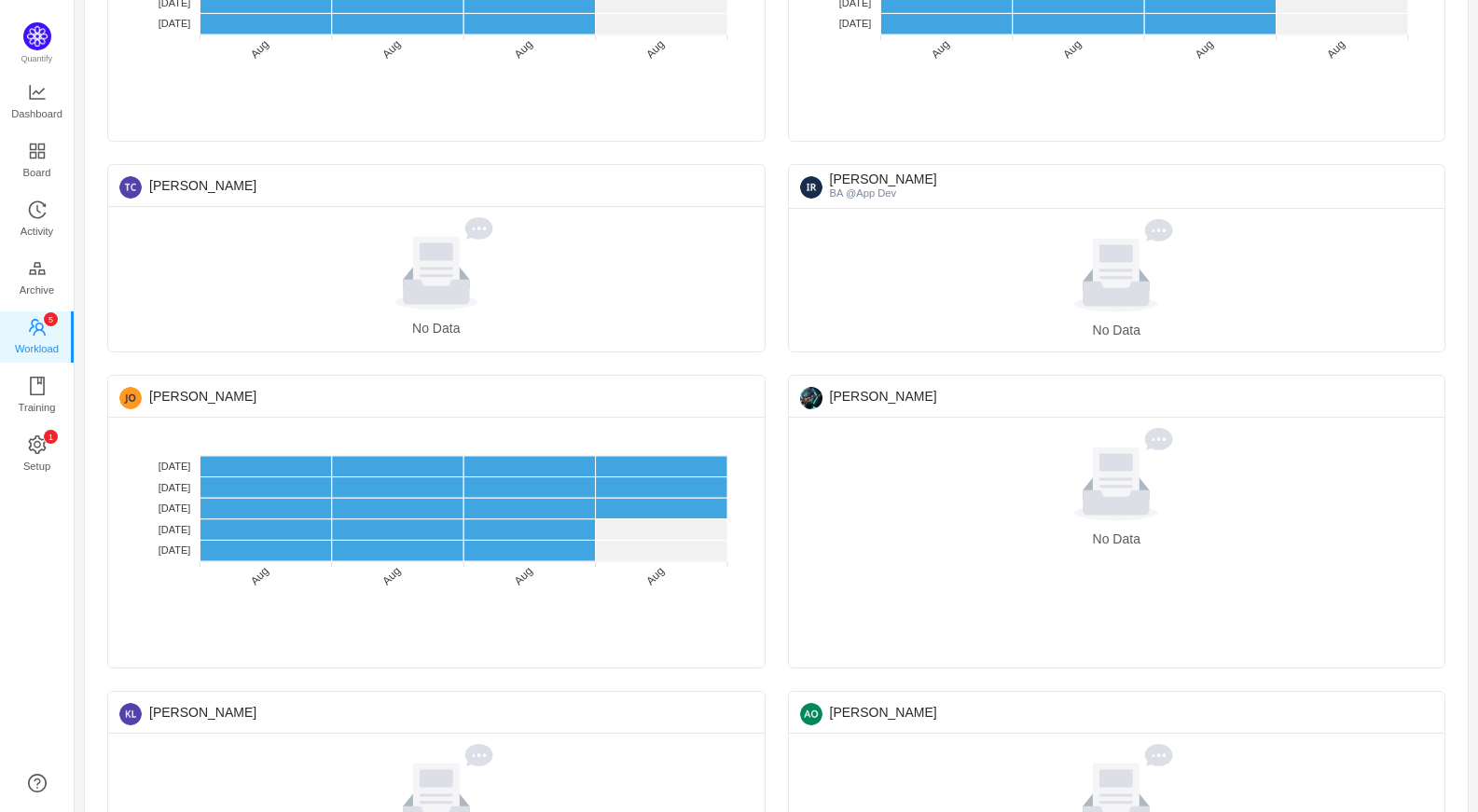
scroll to position [1652, 0]
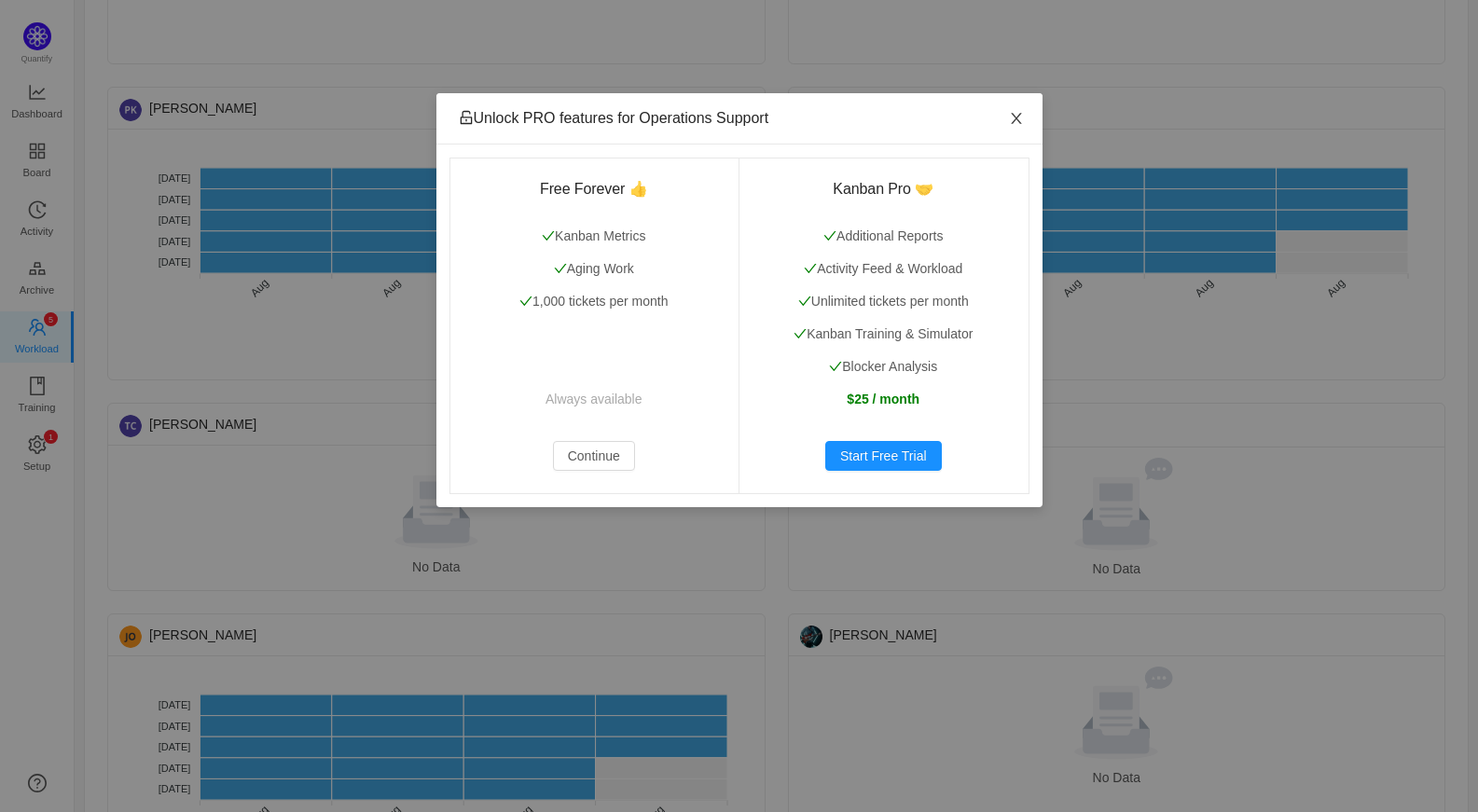
click at [1019, 129] on span "Close" at bounding box center [1017, 119] width 53 height 53
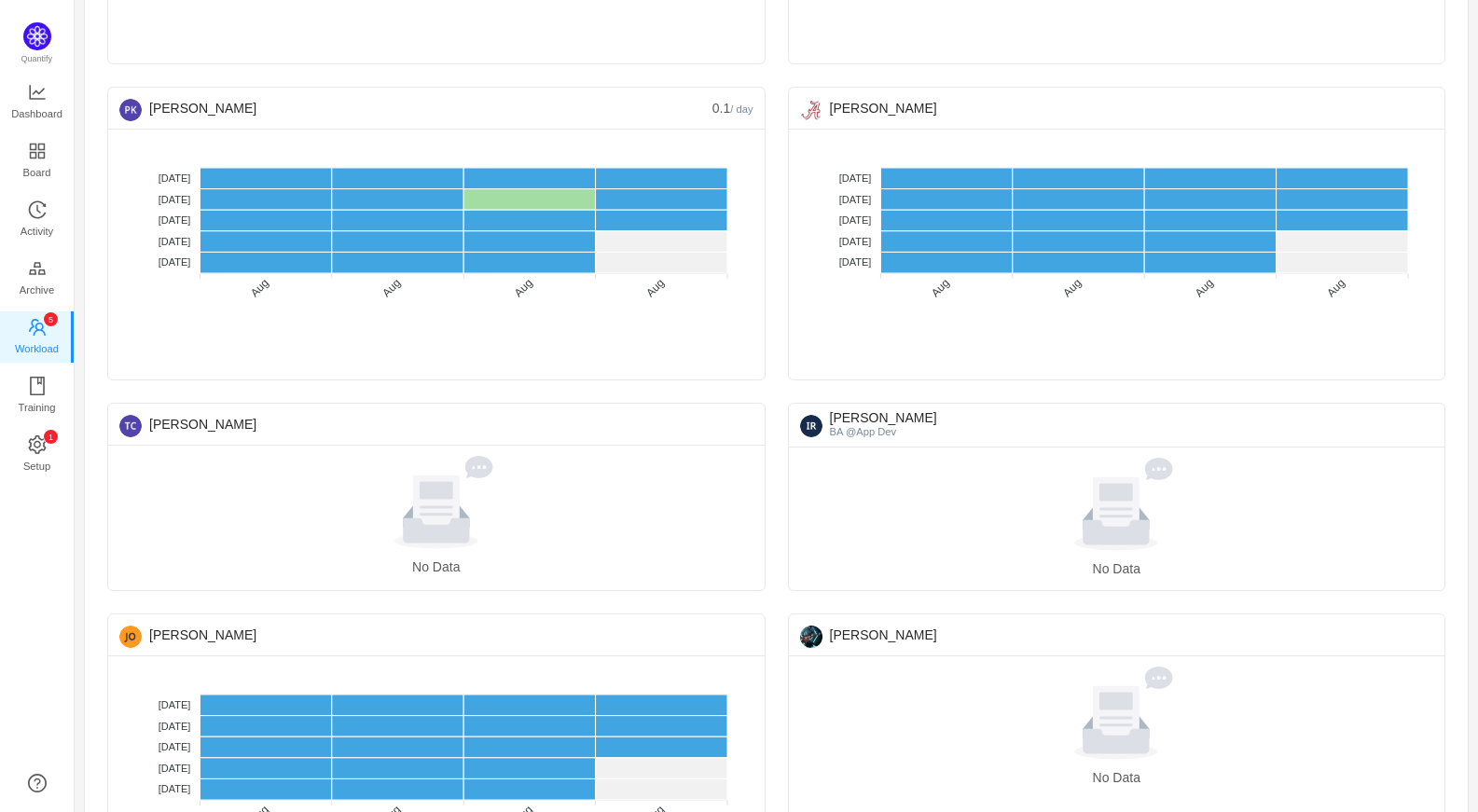
click at [44, 428] on ul "Dashboard Board Activity Archive 0 1 2 3 4 5 6 7 8 9 0 1 2 3 4 5 6 7 8 9 0 1 2 …" at bounding box center [37, 280] width 74 height 414
click at [45, 451] on span "Setup" at bounding box center [37, 466] width 27 height 38
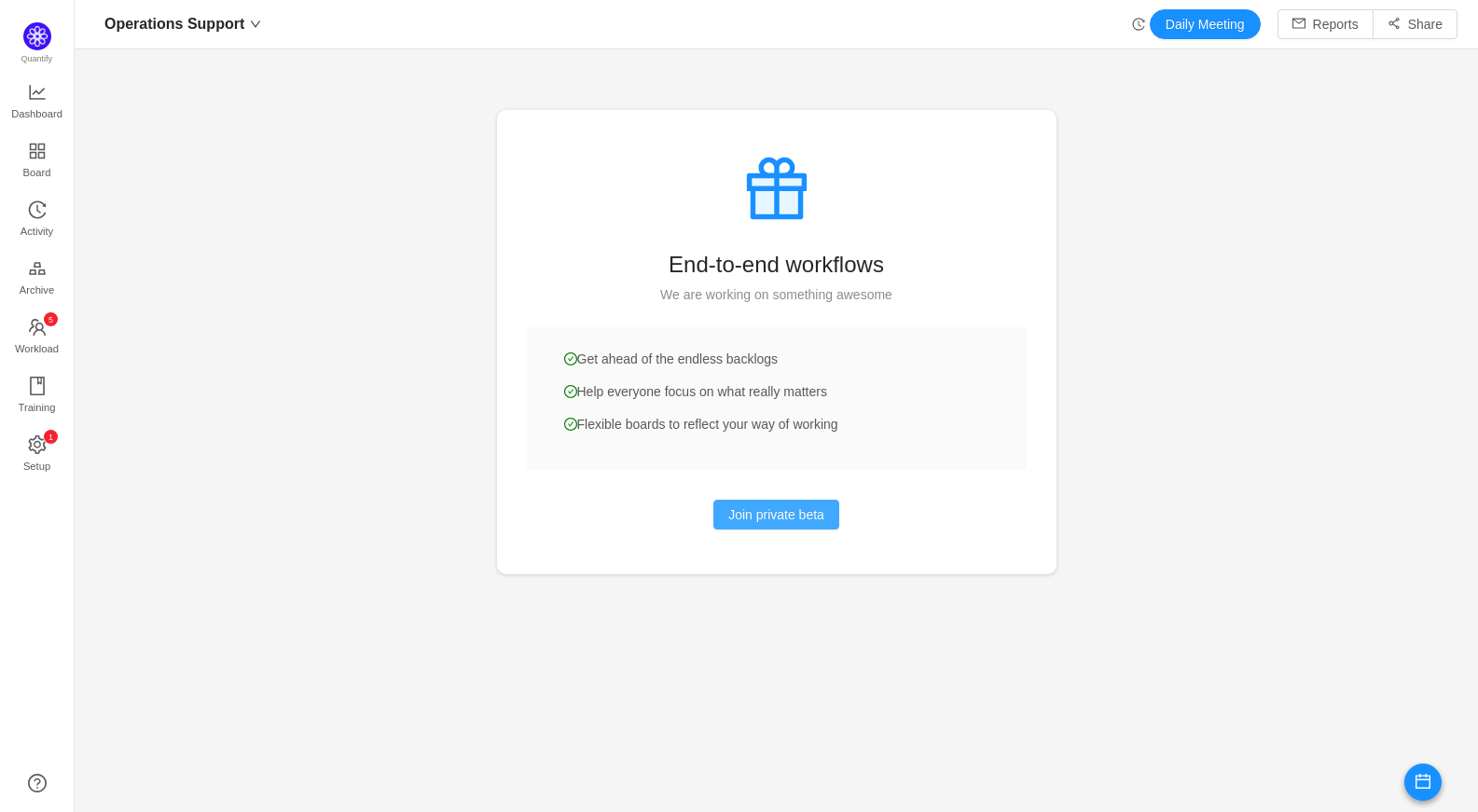
click at [744, 508] on button "Join private beta" at bounding box center [776, 515] width 126 height 30
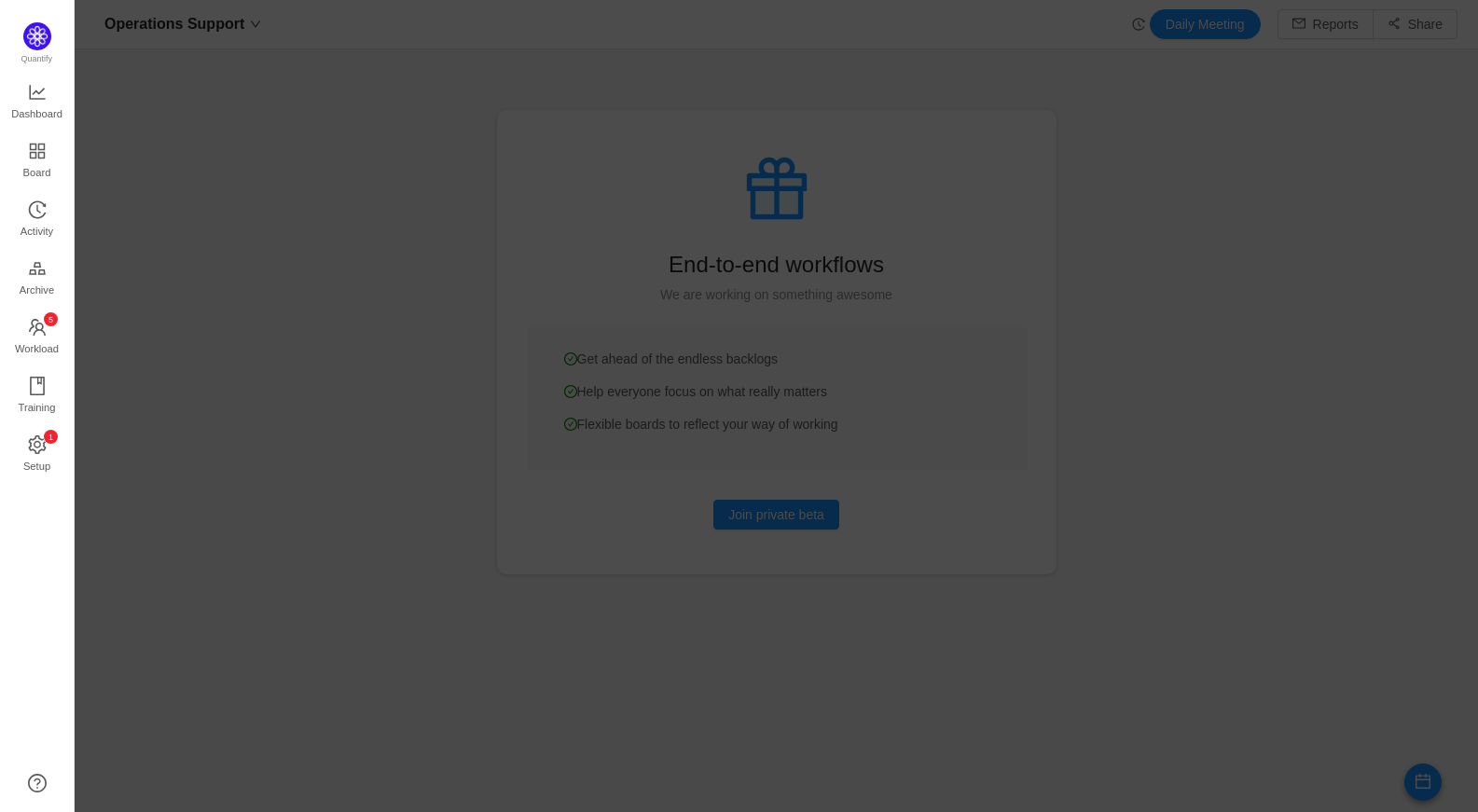
click at [1138, 207] on div at bounding box center [777, 406] width 1403 height 812
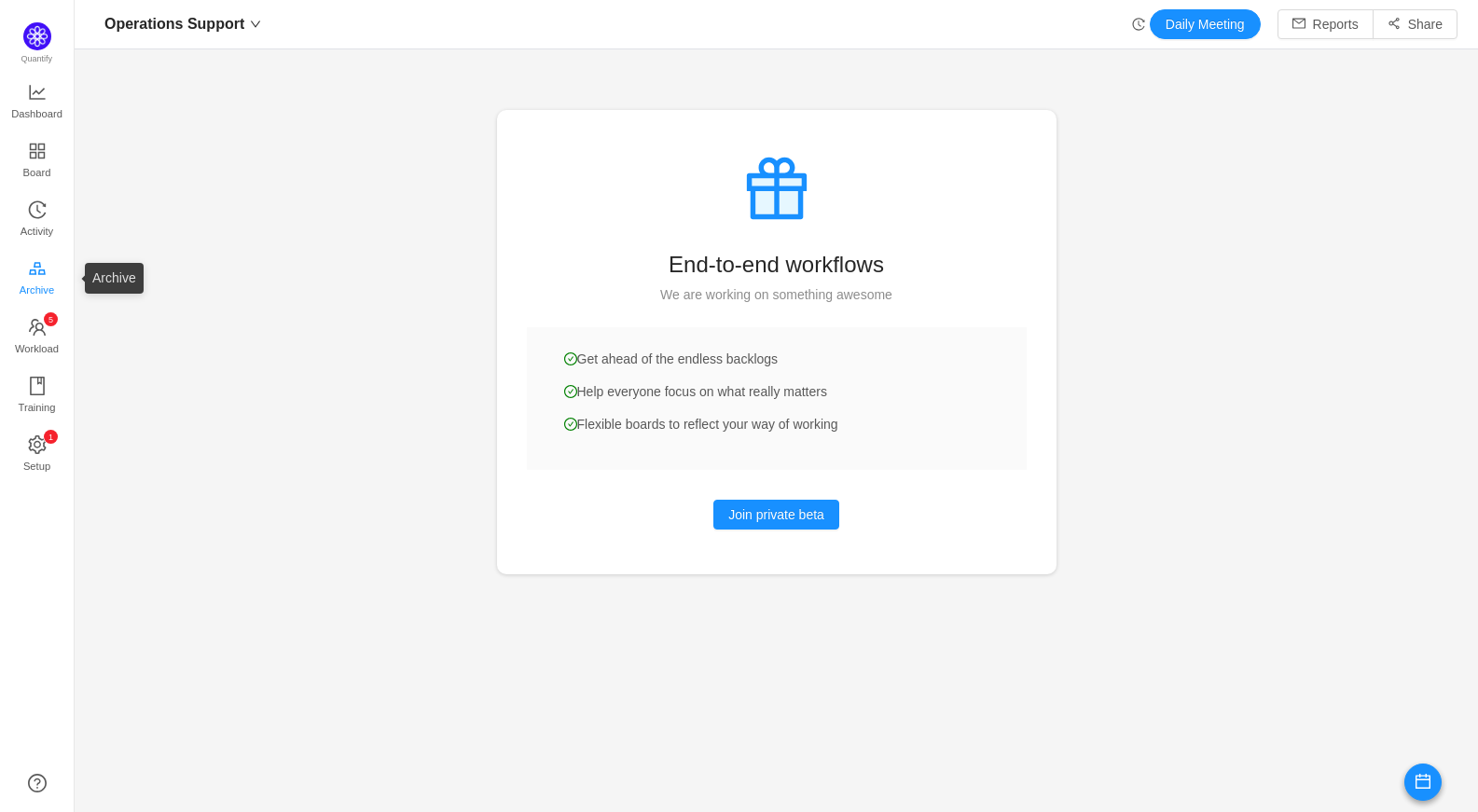
click at [38, 278] on span "Archive" at bounding box center [37, 290] width 35 height 38
click at [38, 216] on span "Activity" at bounding box center [37, 232] width 33 height 38
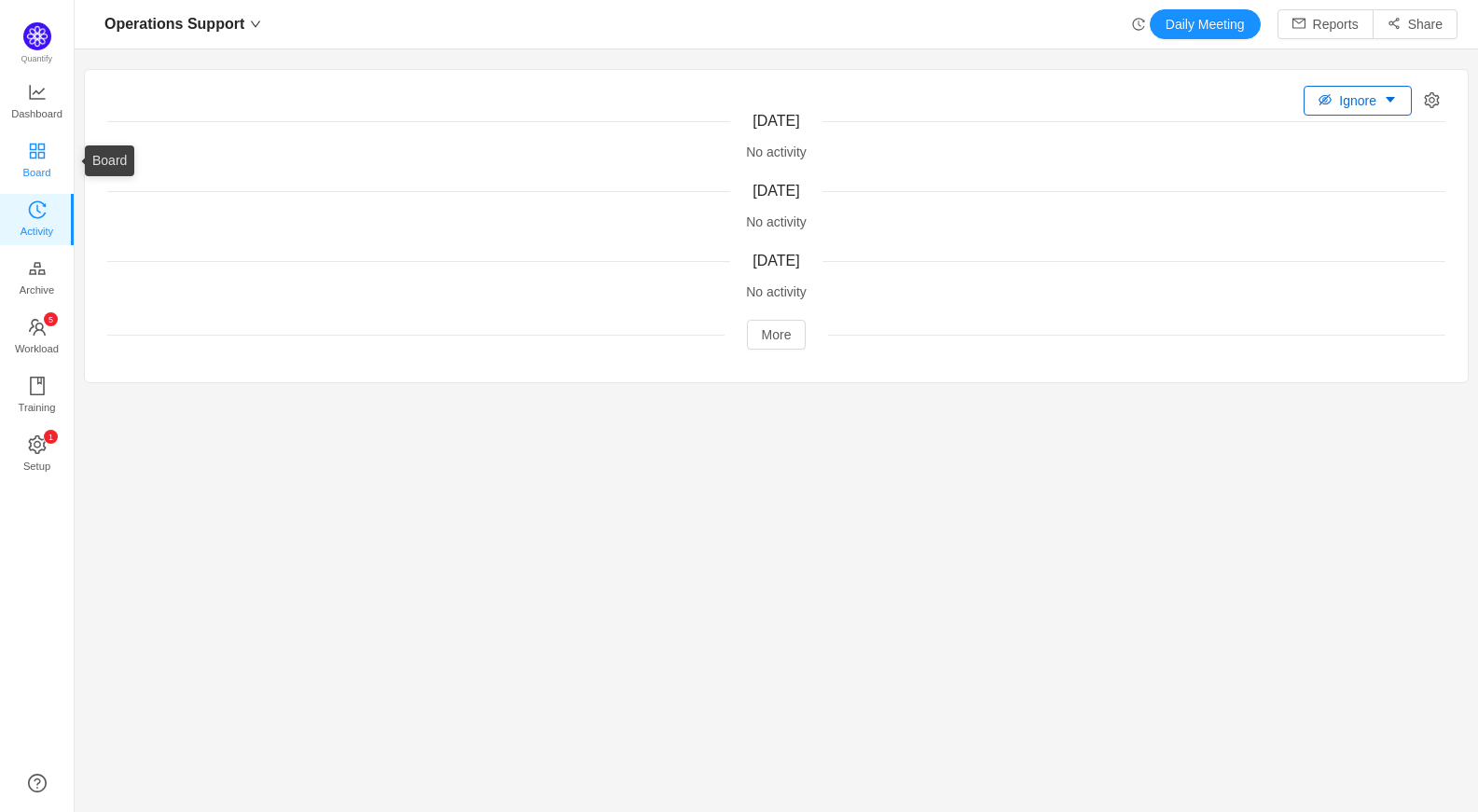
click at [49, 165] on span "Board" at bounding box center [38, 173] width 28 height 38
